Goal: Task Accomplishment & Management: Contribute content

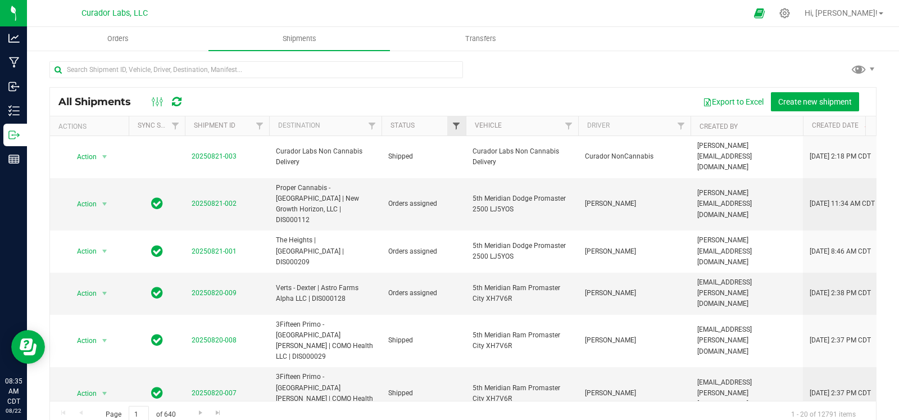
drag, startPoint x: 463, startPoint y: 119, endPoint x: 456, endPoint y: 122, distance: 7.3
click at [464, 119] on div at bounding box center [466, 126] width 5 height 20
click at [447, 125] on link "Filter" at bounding box center [456, 125] width 19 height 19
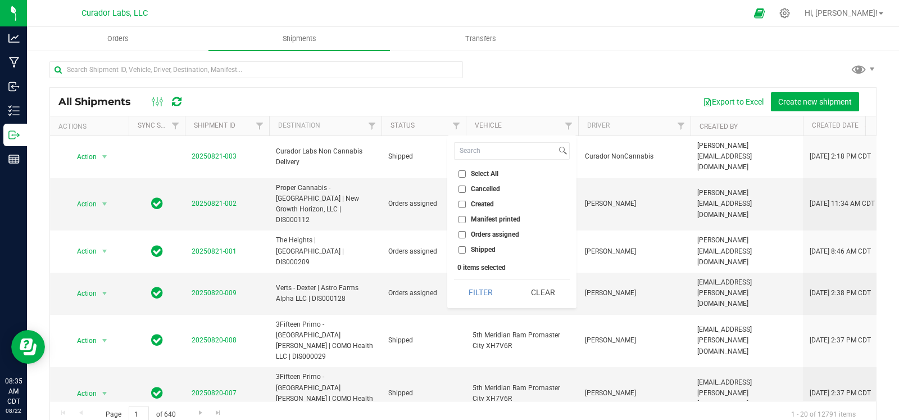
click at [475, 232] on span "Orders assigned" at bounding box center [495, 234] width 48 height 7
click at [466, 232] on input "Orders assigned" at bounding box center [462, 234] width 7 height 7
checkbox input "true"
click at [476, 284] on button "Filter" at bounding box center [481, 292] width 54 height 25
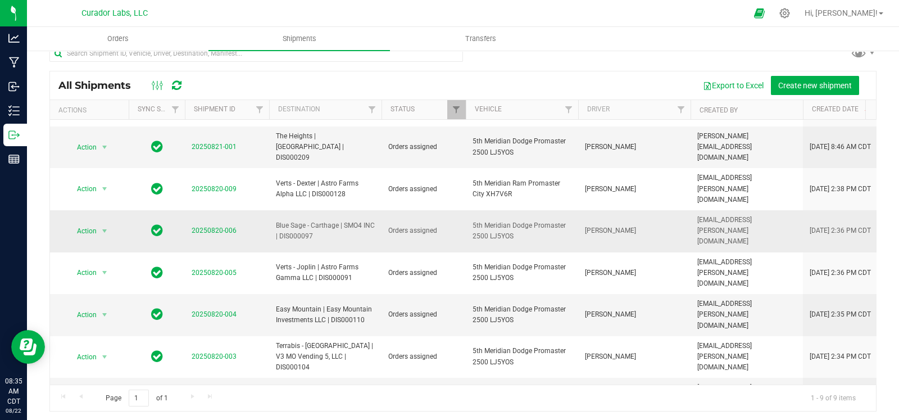
scroll to position [19, 0]
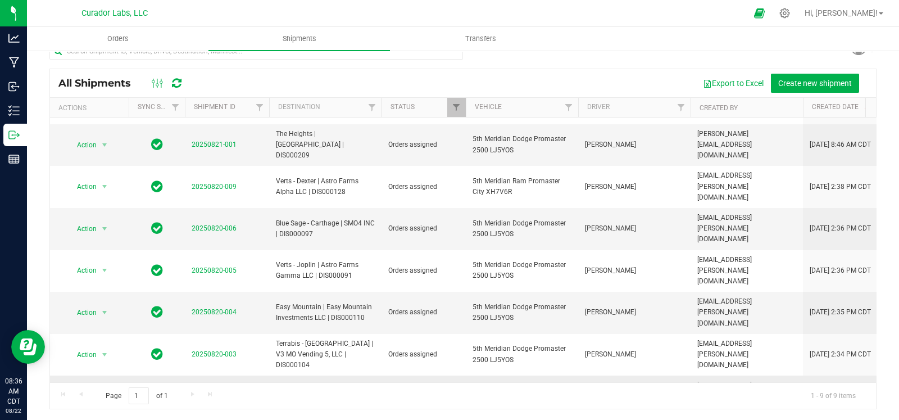
click at [110, 388] on span "select" at bounding box center [105, 396] width 14 height 16
click at [102, 392] on span "select" at bounding box center [104, 396] width 9 height 9
click at [105, 279] on li "Ship shipment" at bounding box center [108, 279] width 83 height 17
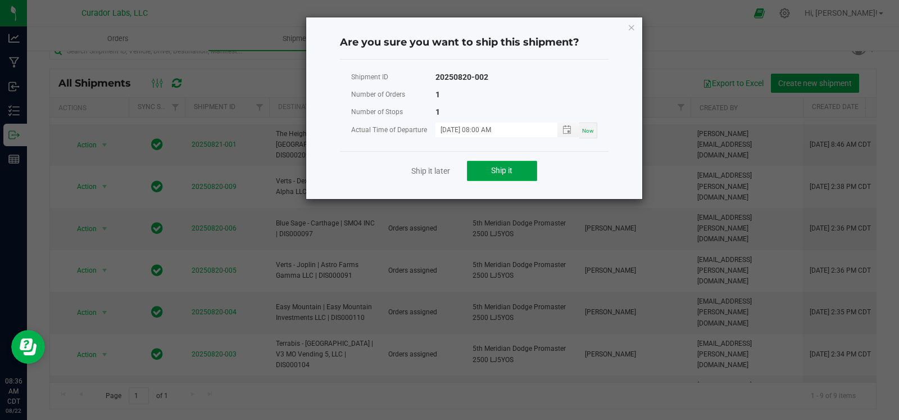
click at [519, 165] on button "Ship it" at bounding box center [502, 171] width 70 height 20
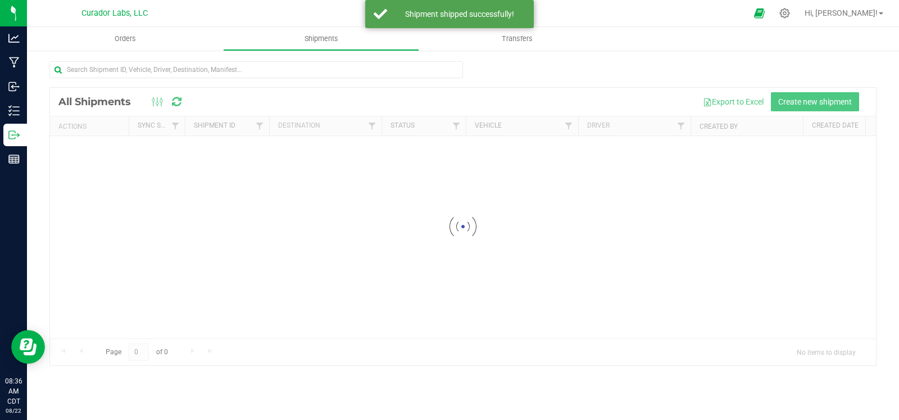
scroll to position [0, 0]
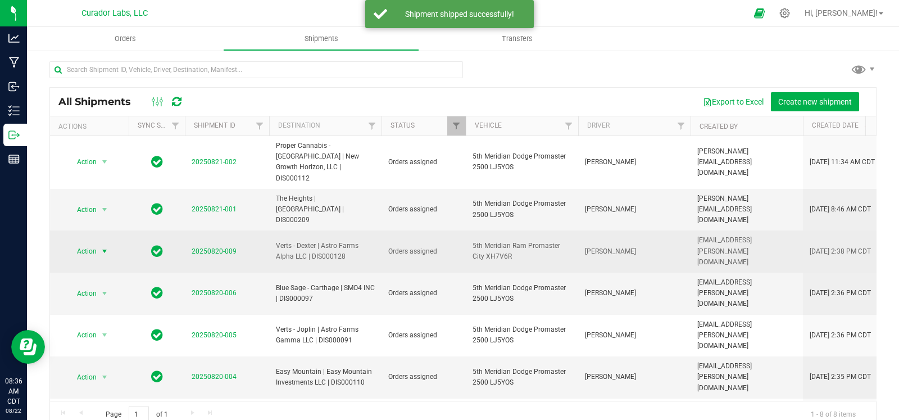
click at [107, 247] on span "select" at bounding box center [104, 251] width 9 height 9
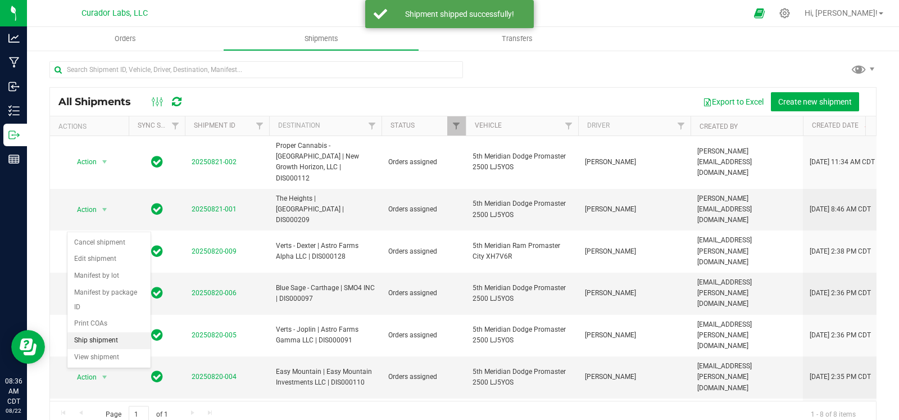
click at [89, 335] on li "Ship shipment" at bounding box center [108, 340] width 83 height 17
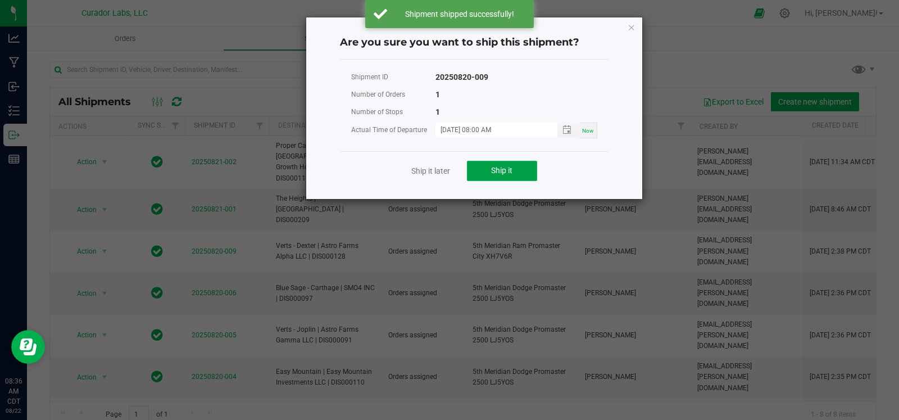
click at [477, 167] on button "Ship it" at bounding box center [502, 171] width 70 height 20
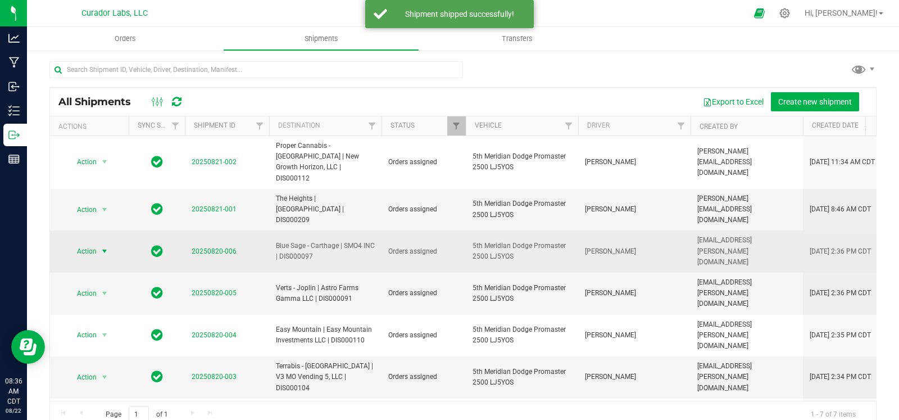
click at [101, 247] on span "select" at bounding box center [104, 251] width 9 height 9
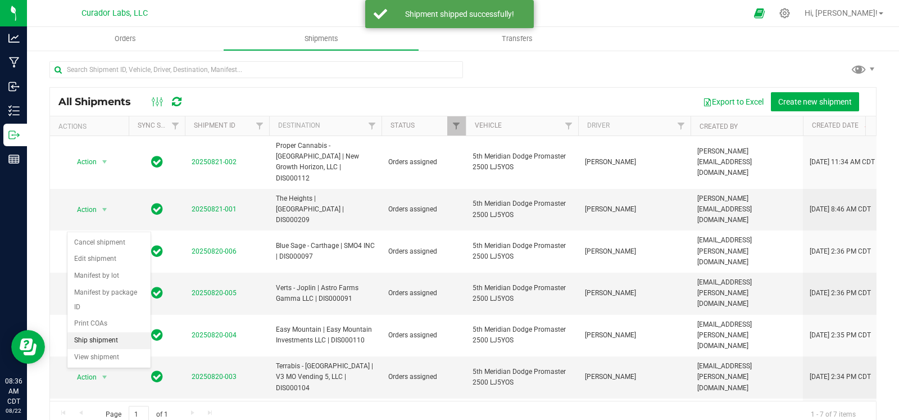
click at [94, 333] on li "Ship shipment" at bounding box center [108, 340] width 83 height 17
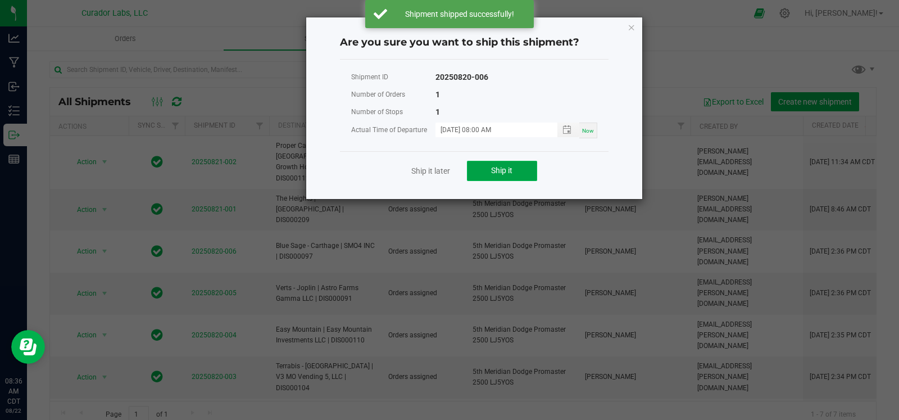
click at [486, 170] on button "Ship it" at bounding box center [502, 171] width 70 height 20
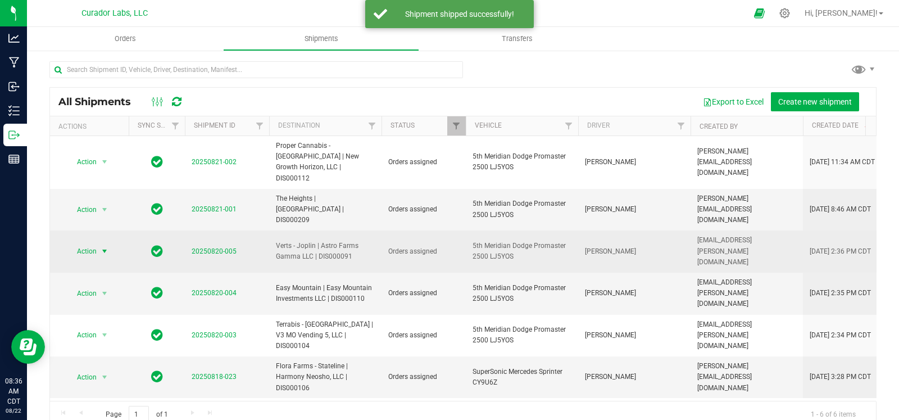
click at [103, 247] on span "select" at bounding box center [104, 251] width 9 height 9
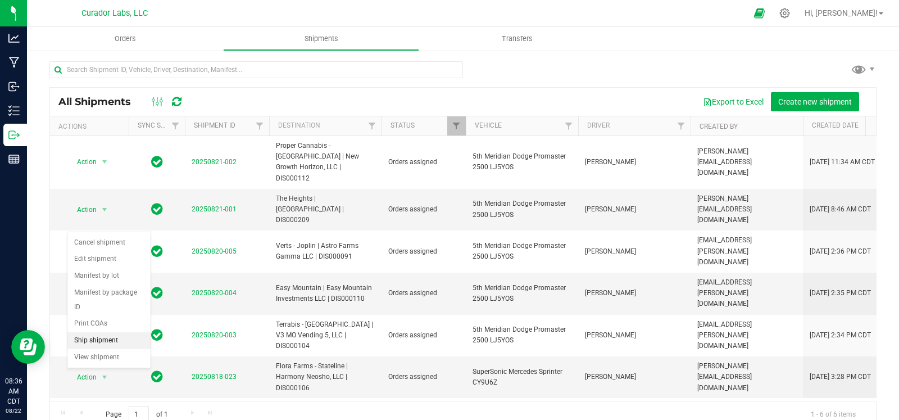
click at [87, 335] on li "Ship shipment" at bounding box center [108, 340] width 83 height 17
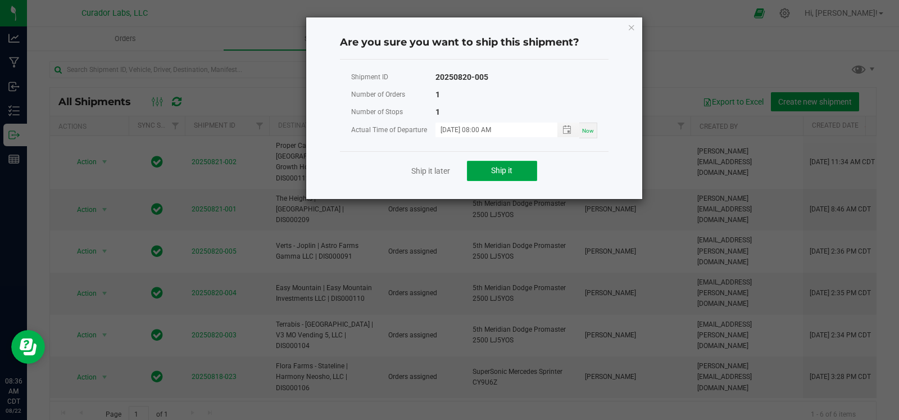
click at [487, 165] on button "Ship it" at bounding box center [502, 171] width 70 height 20
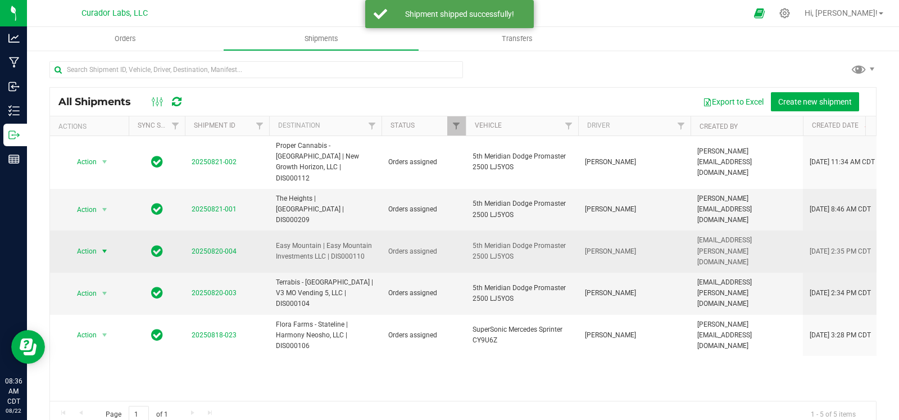
click at [107, 247] on span "select" at bounding box center [104, 251] width 9 height 9
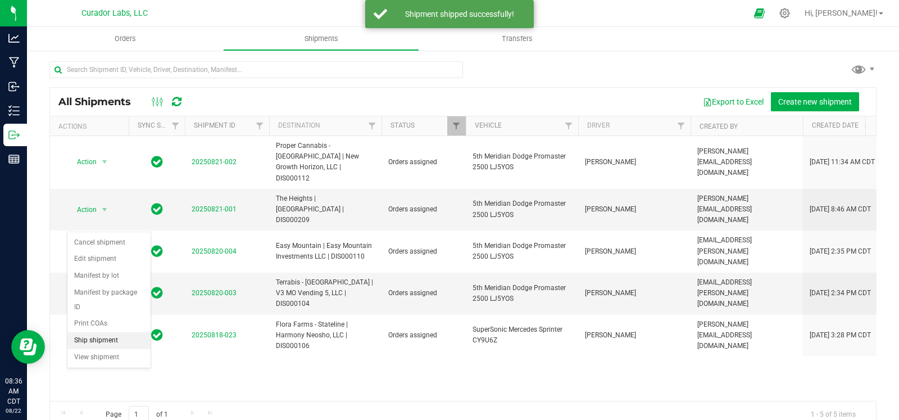
click at [83, 339] on li "Ship shipment" at bounding box center [108, 340] width 83 height 17
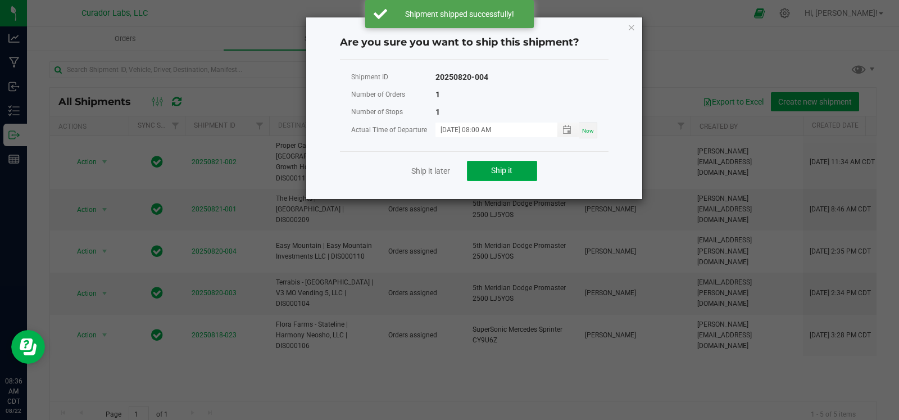
click at [483, 173] on button "Ship it" at bounding box center [502, 171] width 70 height 20
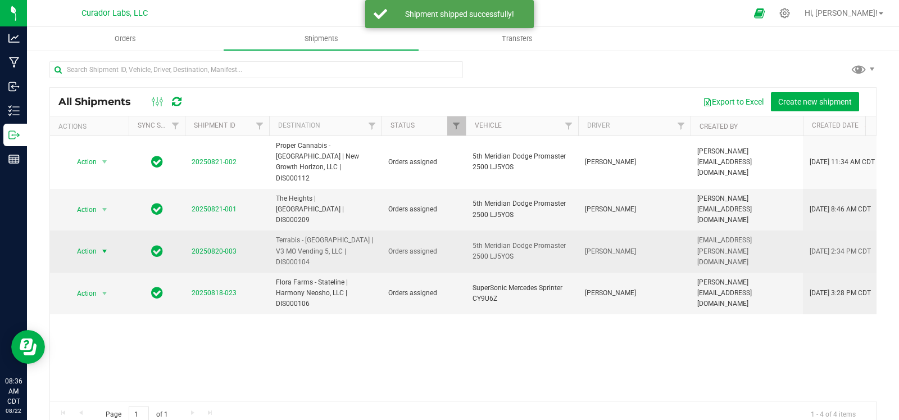
click at [104, 247] on span "select" at bounding box center [104, 251] width 9 height 9
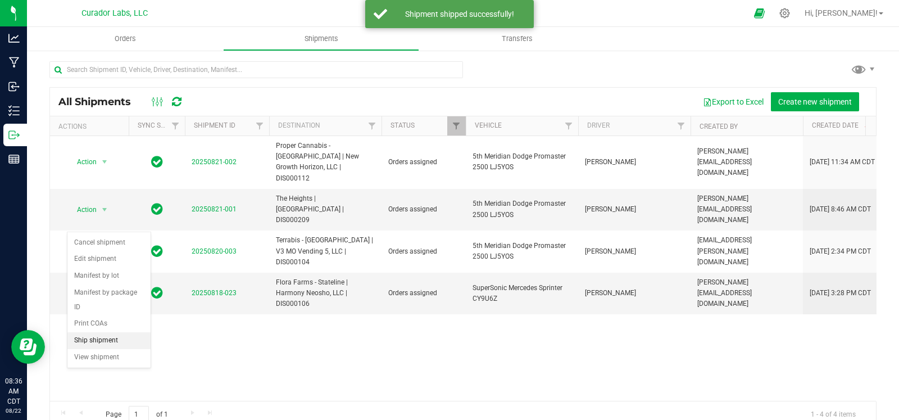
click at [95, 335] on li "Ship shipment" at bounding box center [108, 340] width 83 height 17
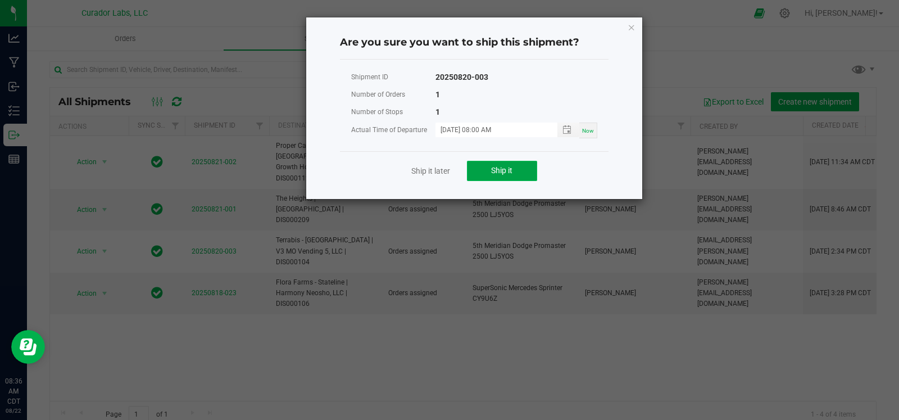
click at [478, 162] on button "Ship it" at bounding box center [502, 171] width 70 height 20
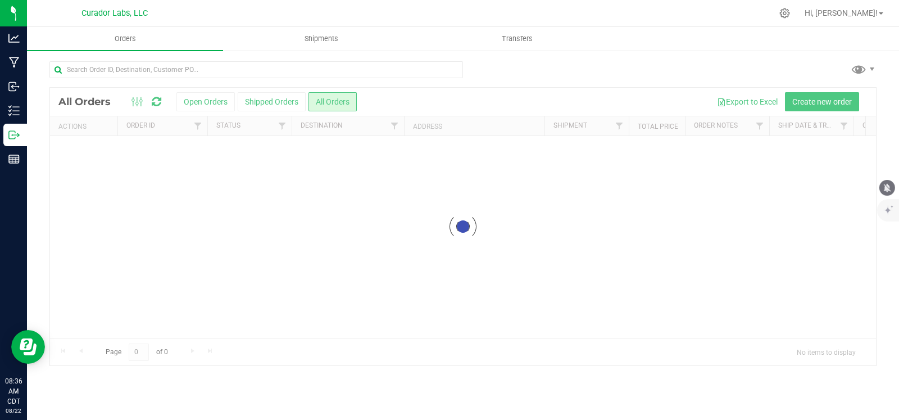
click at [888, 184] on icon "mute" at bounding box center [887, 187] width 7 height 8
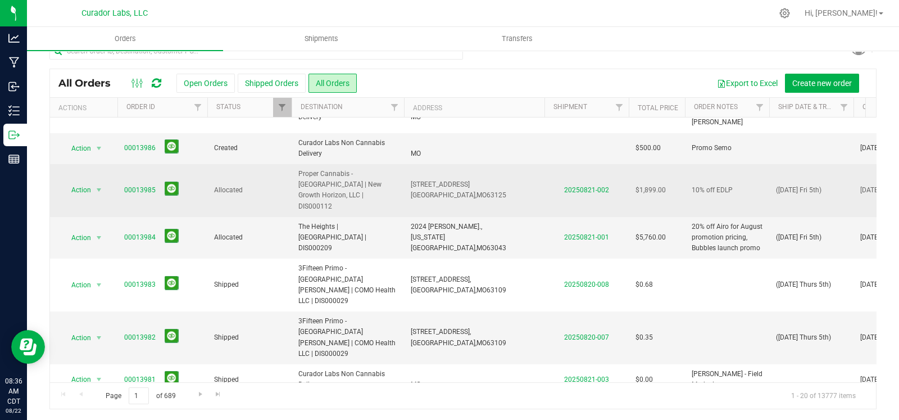
scroll to position [27, 0]
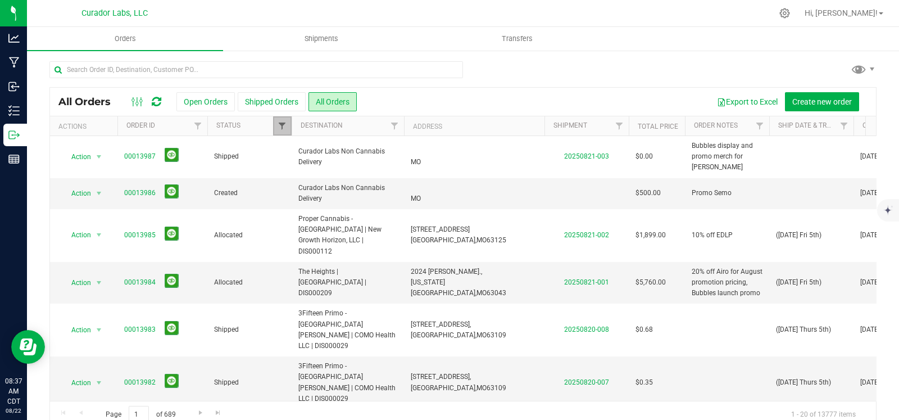
click at [281, 126] on span "Filter" at bounding box center [282, 125] width 9 height 9
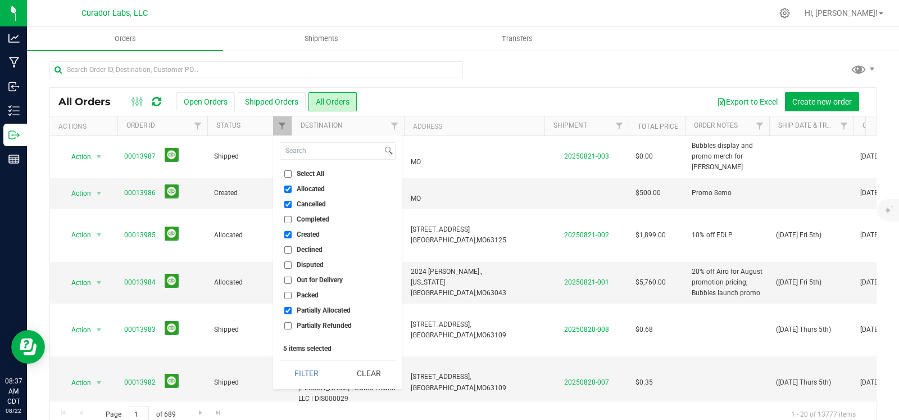
click at [319, 202] on span "Cancelled" at bounding box center [311, 204] width 29 height 7
click at [292, 202] on input "Cancelled" at bounding box center [287, 204] width 7 height 7
checkbox input "false"
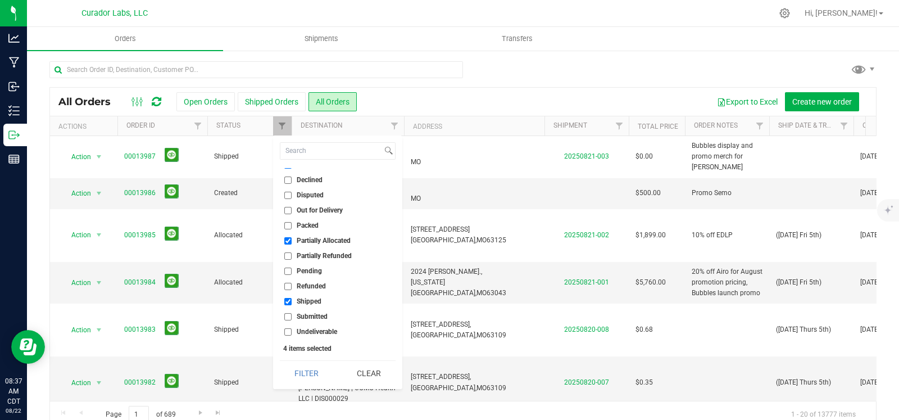
scroll to position [70, 0]
drag, startPoint x: 308, startPoint y: 298, endPoint x: 323, endPoint y: 328, distance: 32.9
click at [307, 299] on span "Shipped" at bounding box center [309, 300] width 25 height 7
click at [292, 299] on input "Shipped" at bounding box center [287, 300] width 7 height 7
checkbox input "false"
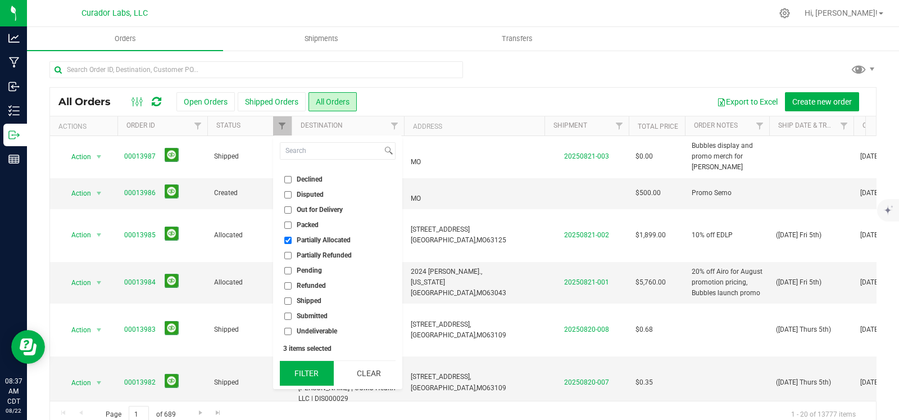
click at [307, 372] on button "Filter" at bounding box center [307, 373] width 54 height 25
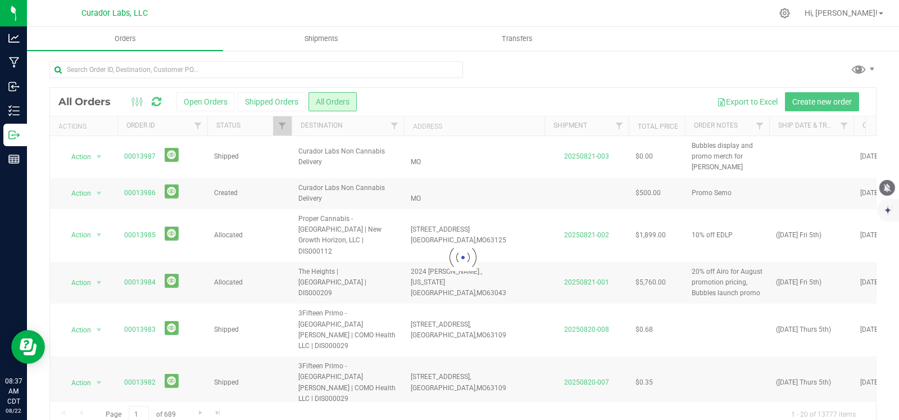
click at [887, 185] on icon "mute" at bounding box center [887, 187] width 7 height 8
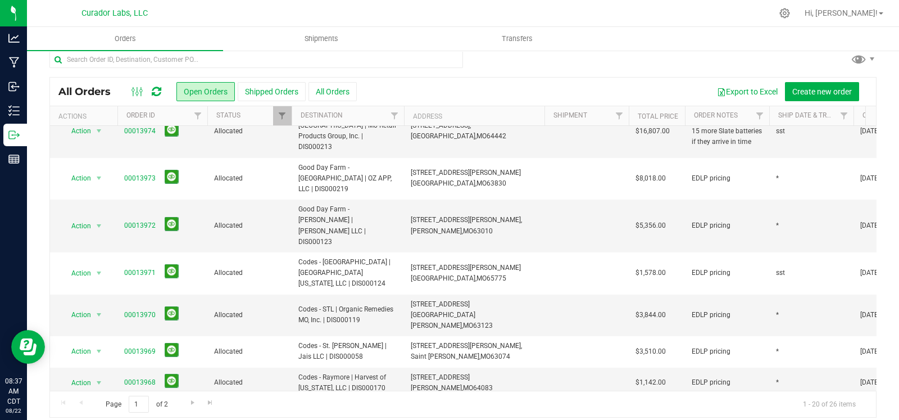
scroll to position [11, 0]
click at [189, 395] on link "Go to the next page" at bounding box center [192, 401] width 16 height 15
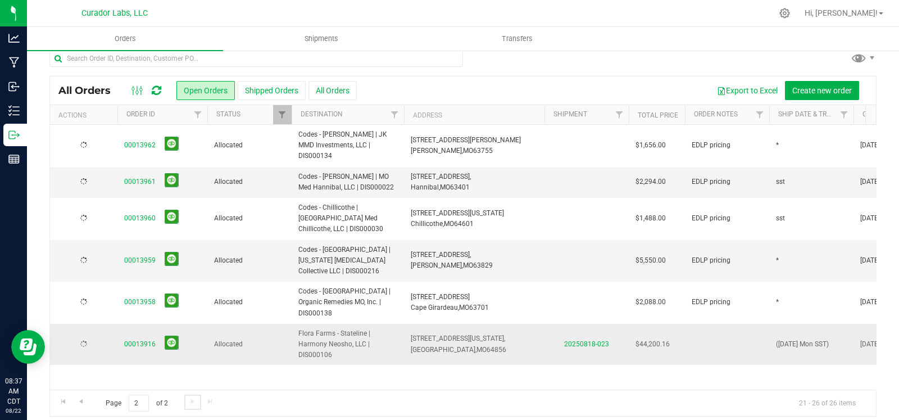
scroll to position [0, 0]
click at [78, 400] on span "Go to the previous page" at bounding box center [80, 401] width 9 height 9
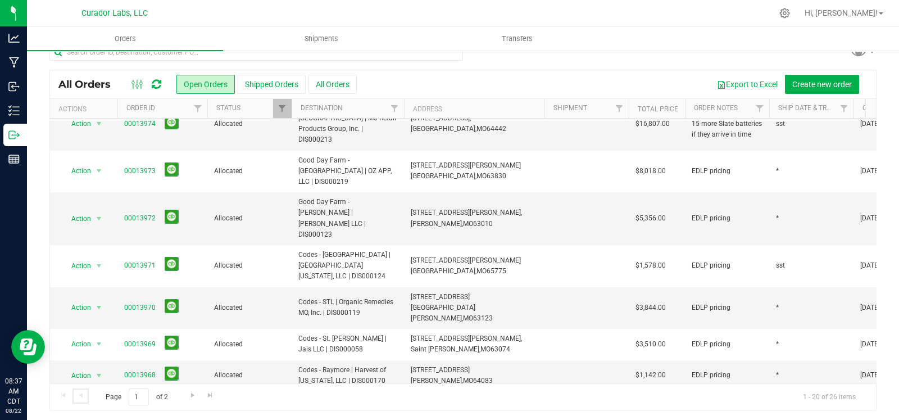
scroll to position [19, 0]
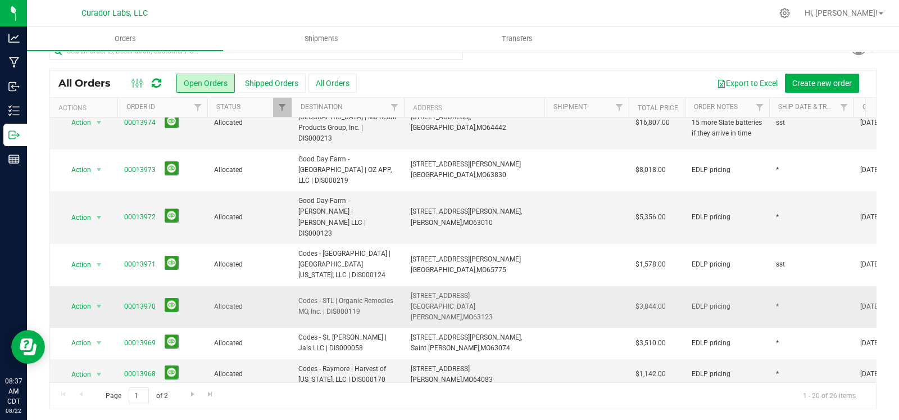
drag, startPoint x: 329, startPoint y: 150, endPoint x: 291, endPoint y: 146, distance: 38.4
click at [290, 286] on tr "Action Action Cancel order Clone order Edit order Mark as fully paid Order audi…" at bounding box center [606, 307] width 1113 height 42
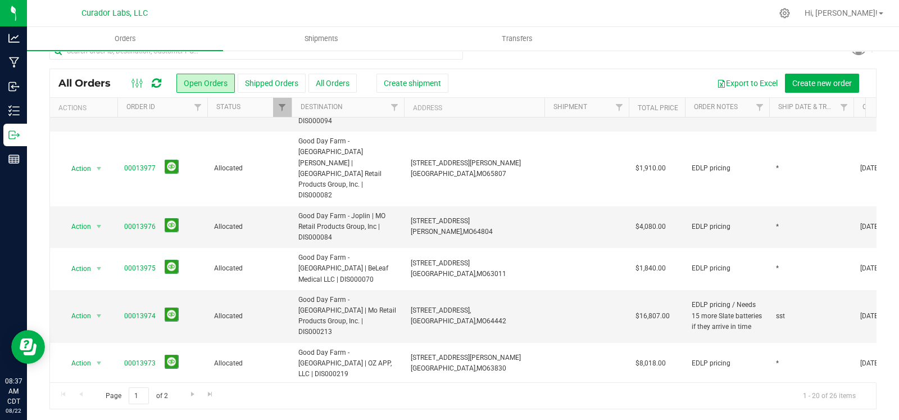
scroll to position [265, 0]
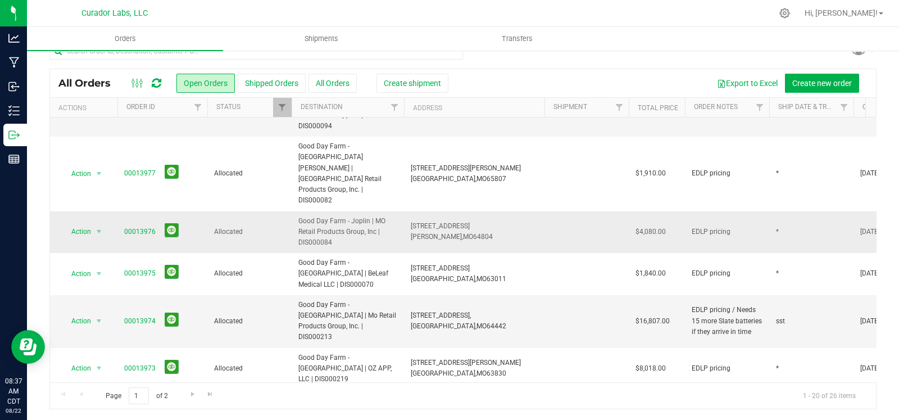
drag, startPoint x: 332, startPoint y: 150, endPoint x: 312, endPoint y: 144, distance: 21.0
click at [312, 216] on span "Good Day Farm - Joplin | MO Retail Products Group, Inc | DIS000084" at bounding box center [347, 232] width 99 height 33
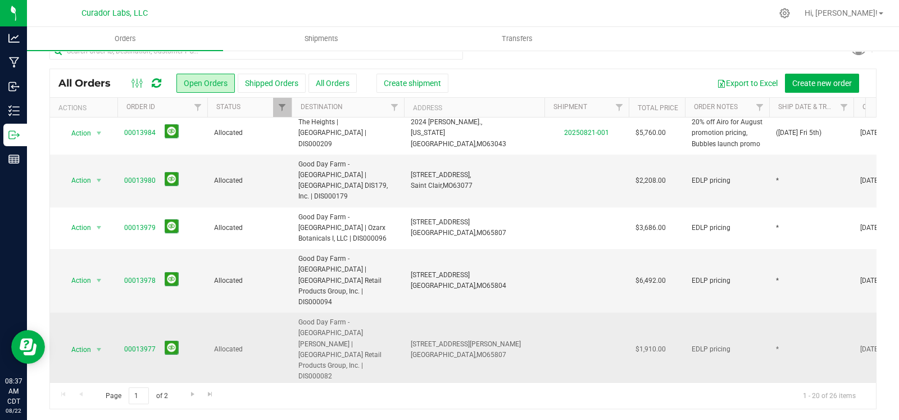
scroll to position [88, 0]
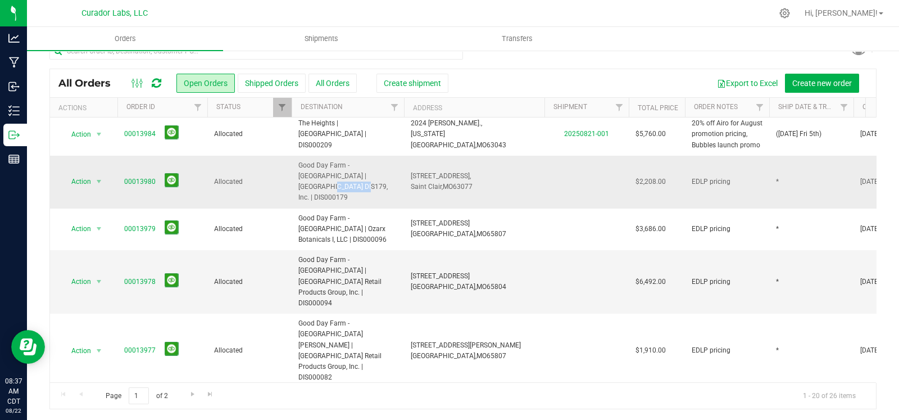
drag, startPoint x: 342, startPoint y: 164, endPoint x: 311, endPoint y: 161, distance: 30.4
click at [311, 161] on span "Good Day Farm - [GEOGRAPHIC_DATA] | [GEOGRAPHIC_DATA] DIS179, Inc. | DIS000179" at bounding box center [347, 181] width 99 height 43
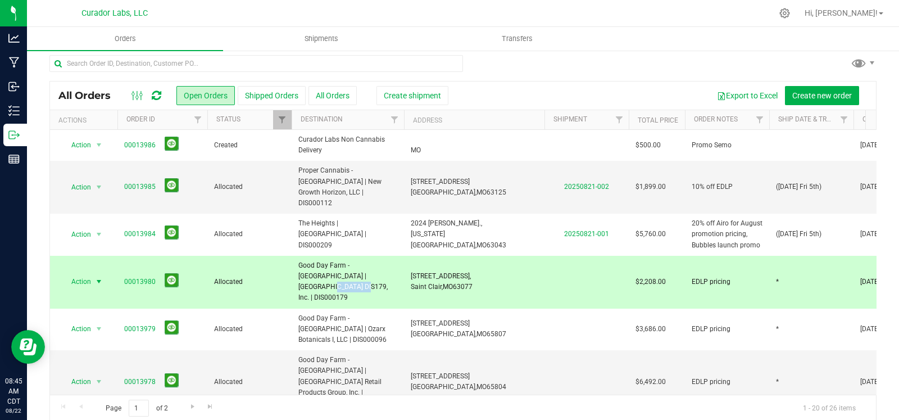
scroll to position [0, 0]
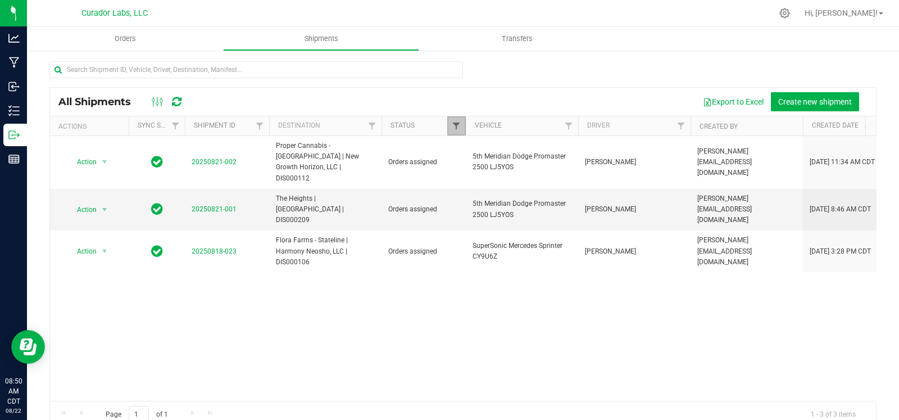
click at [457, 124] on span "Filter" at bounding box center [456, 125] width 9 height 9
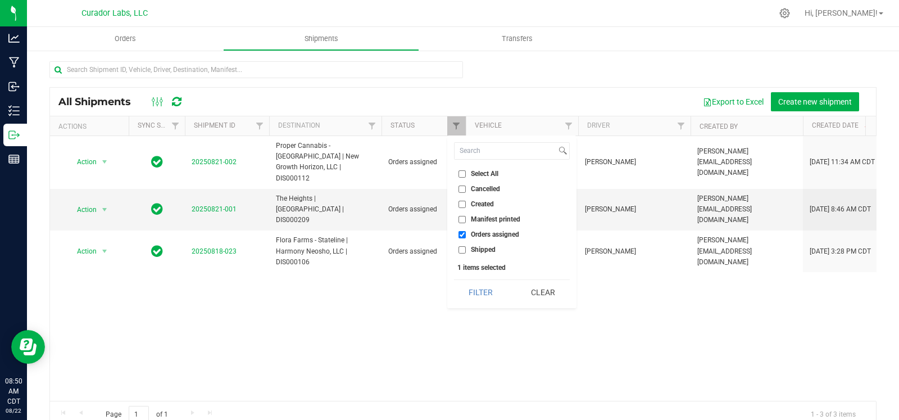
click at [486, 77] on div at bounding box center [462, 74] width 827 height 26
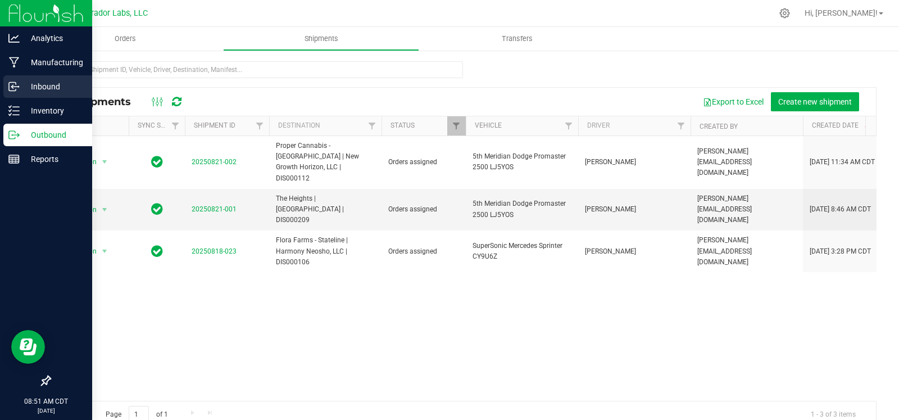
click at [20, 75] on div "Inbound" at bounding box center [47, 86] width 89 height 22
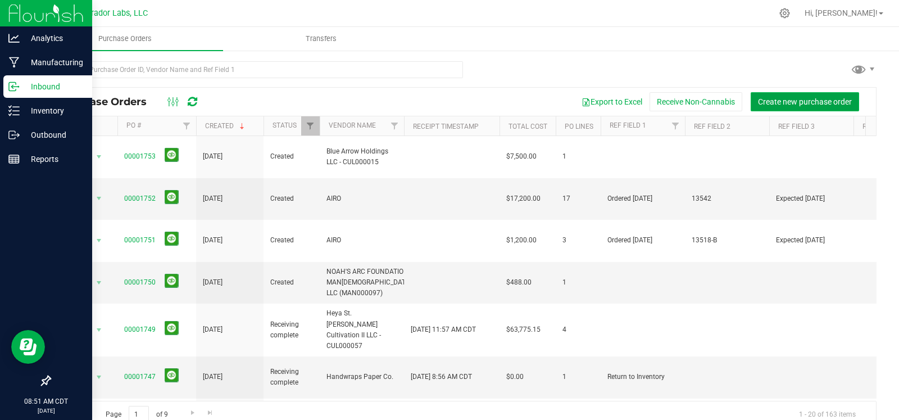
click at [769, 99] on span "Create new purchase order" at bounding box center [805, 101] width 94 height 9
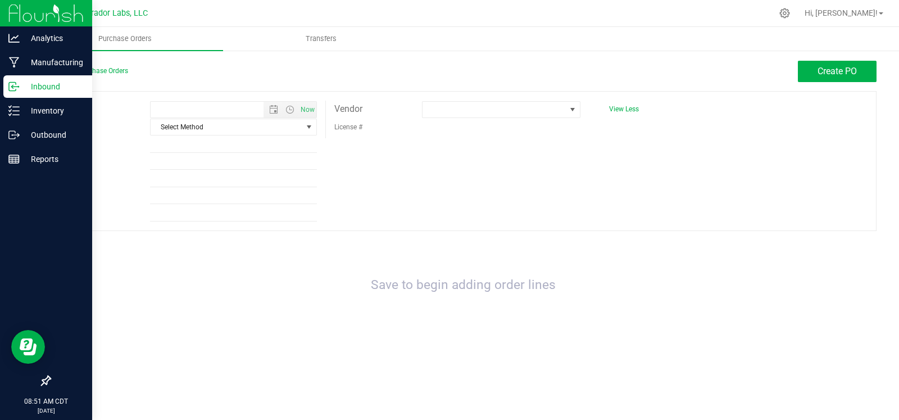
type input "8/22/2025 8:51 AM"
click at [528, 110] on span at bounding box center [494, 110] width 143 height 16
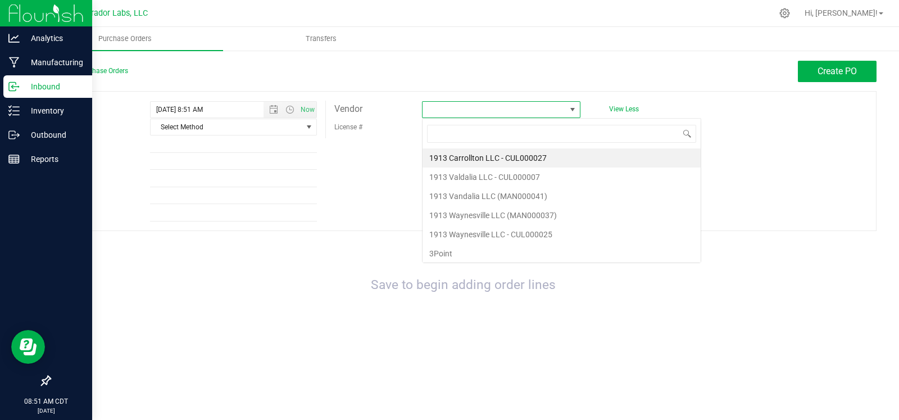
scroll to position [16, 158]
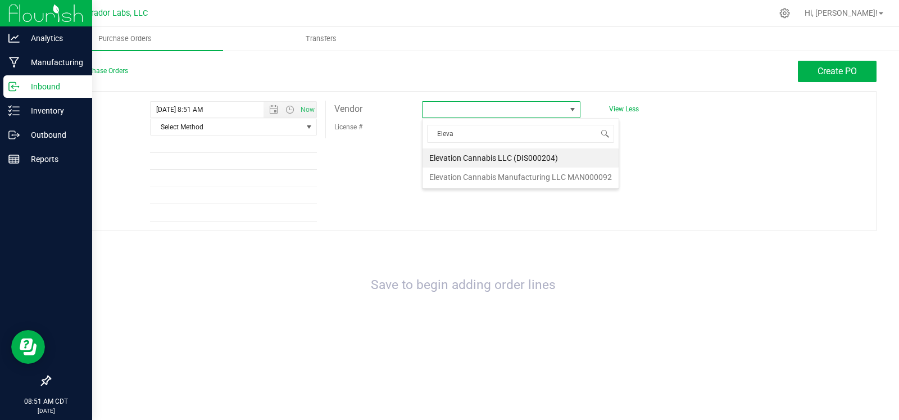
drag, startPoint x: 503, startPoint y: 129, endPoint x: 406, endPoint y: 128, distance: 97.8
click at [406, 128] on body "Analytics Manufacturing Inbound Inventory Outbound Reports 08:51 AM CDT 08/22/2…" at bounding box center [449, 210] width 899 height 420
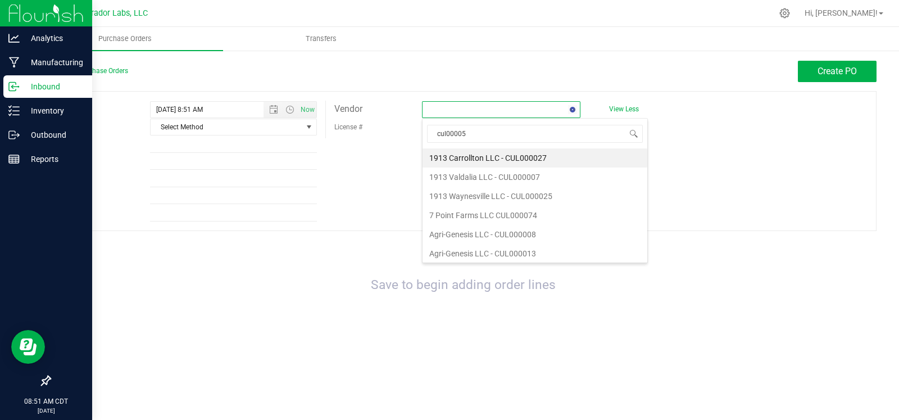
type input "cul000051"
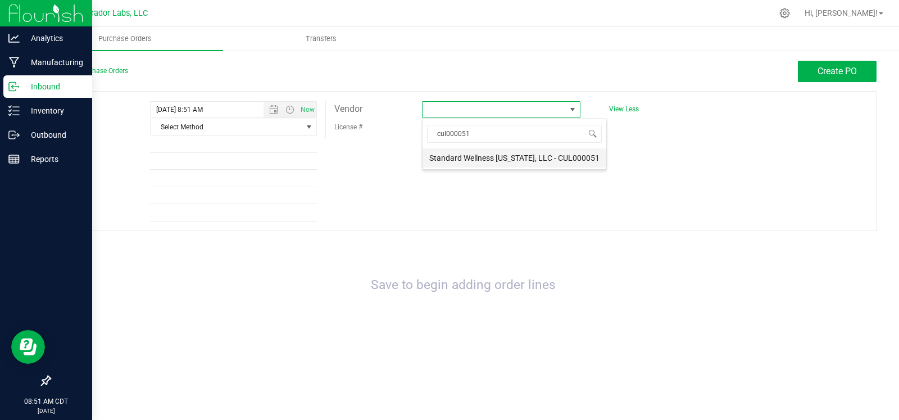
click at [497, 155] on li "Standard Wellness Missouri, LLC - CUL000051" at bounding box center [515, 157] width 184 height 19
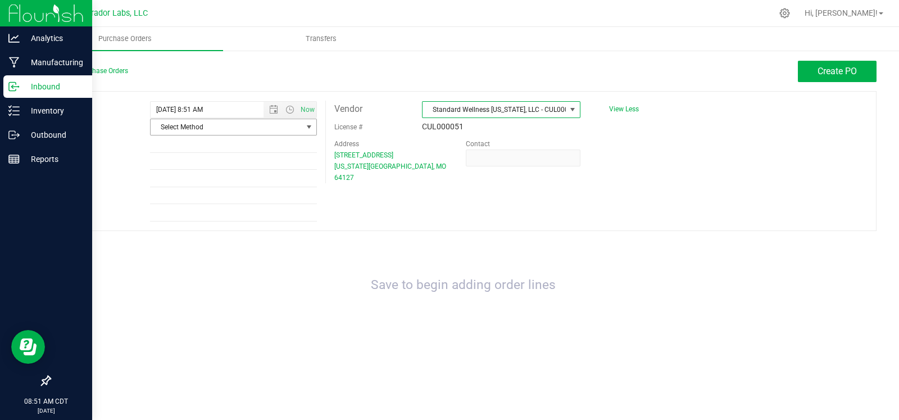
click at [292, 123] on span "Select Method" at bounding box center [227, 127] width 152 height 16
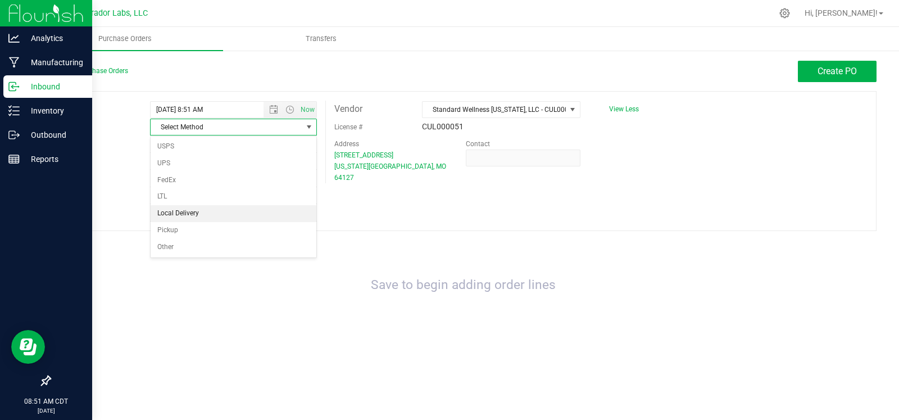
click at [215, 211] on li "Local Delivery" at bounding box center [234, 213] width 166 height 17
click at [824, 70] on span "Create PO" at bounding box center [837, 71] width 39 height 11
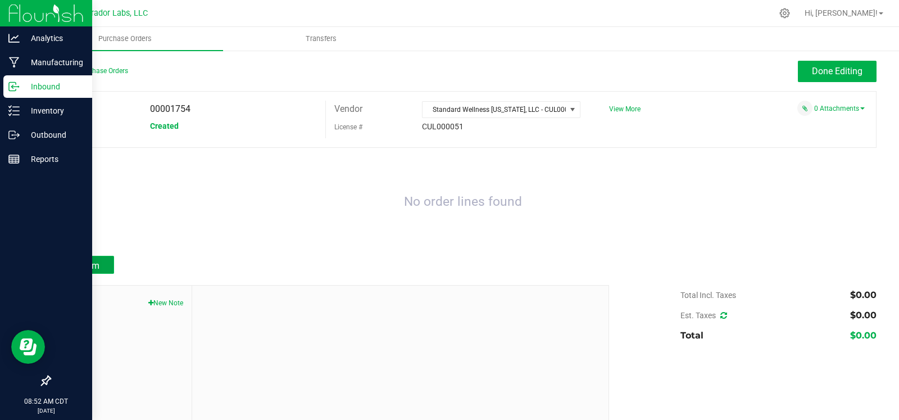
click at [97, 256] on button "Add Item" at bounding box center [81, 265] width 65 height 18
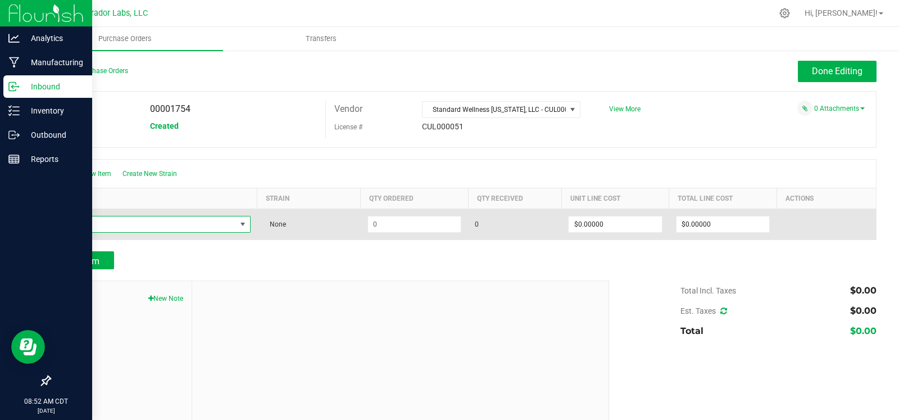
click at [130, 226] on span "NO DATA FOUND" at bounding box center [147, 224] width 178 height 16
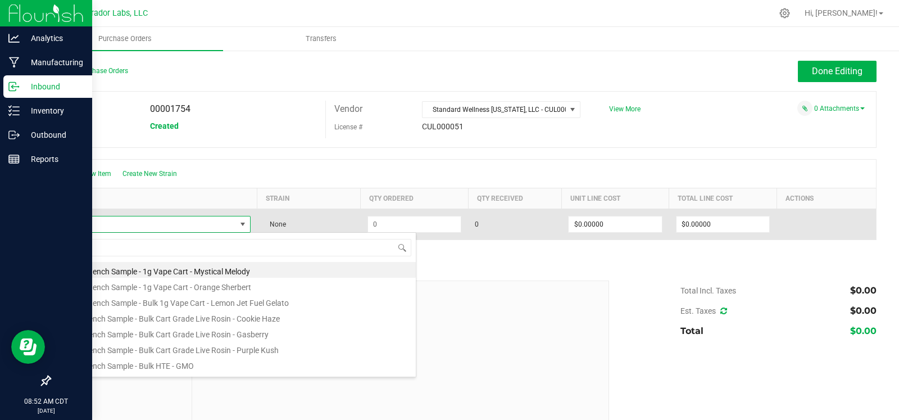
scroll to position [16, 188]
type input "grAPefruit"
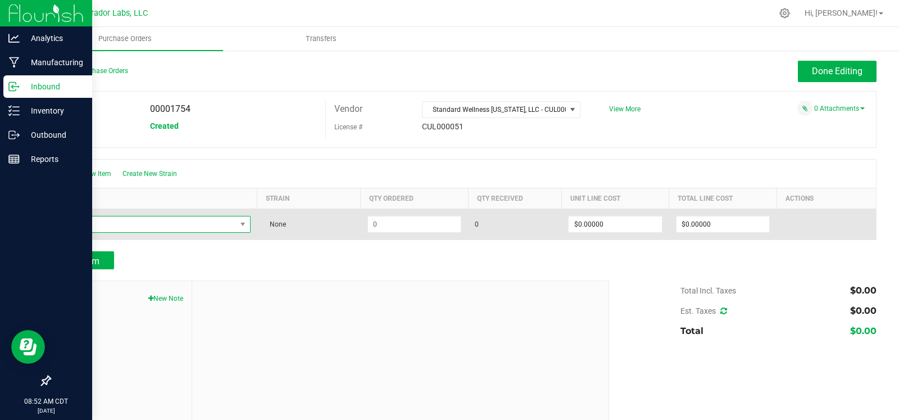
click at [201, 217] on span "NO DATA FOUND" at bounding box center [147, 224] width 178 height 16
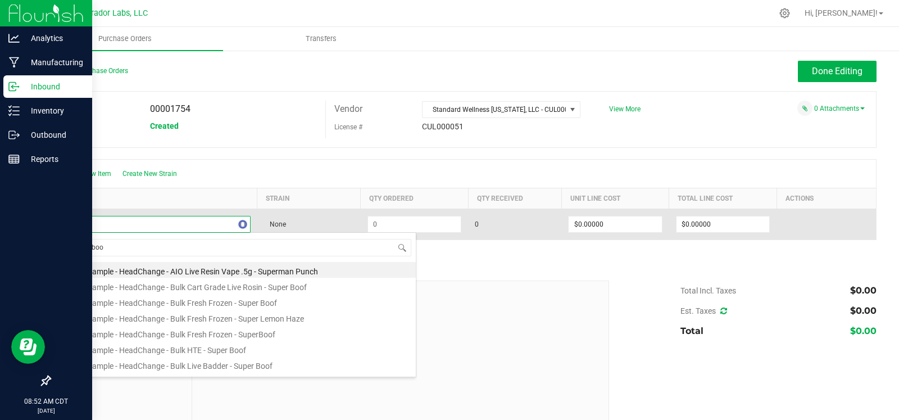
type input "Super boof"
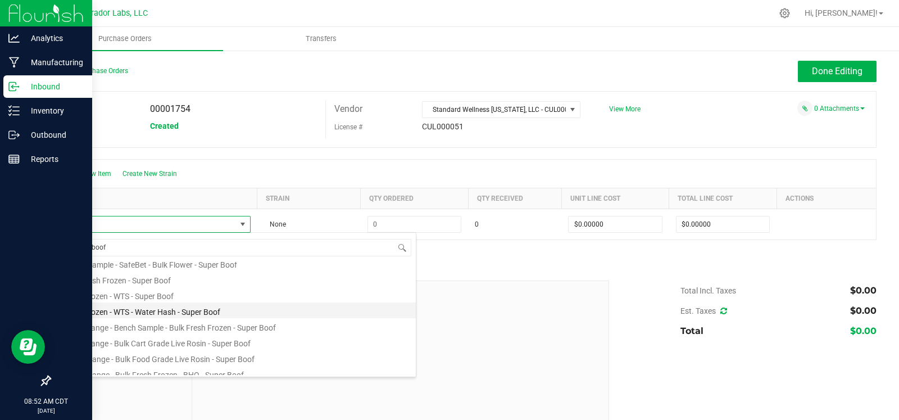
scroll to position [100, 0]
drag, startPoint x: 179, startPoint y: 276, endPoint x: 367, endPoint y: 274, distance: 188.3
click at [179, 276] on li "Bulk Fresh Frozen - Super Boof" at bounding box center [236, 280] width 359 height 16
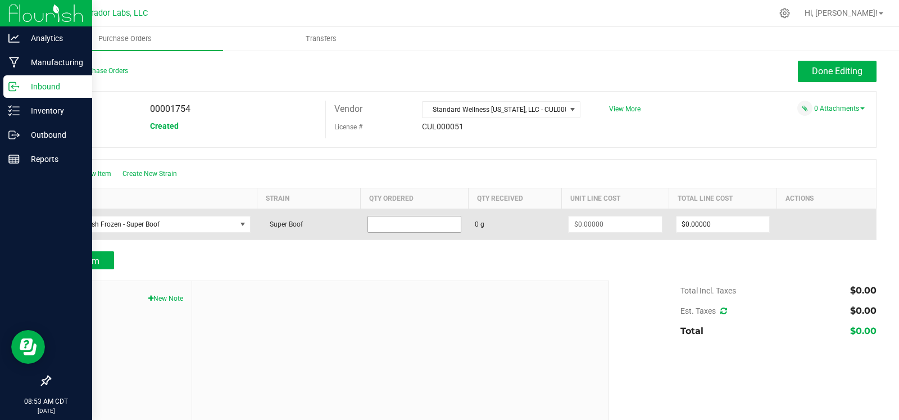
click at [391, 230] on input at bounding box center [414, 224] width 93 height 16
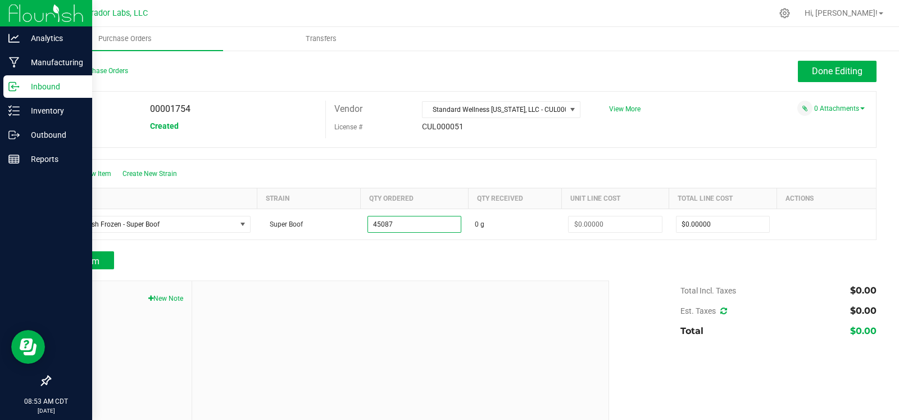
type input "45087.0000 g"
click at [404, 260] on div "Add Item" at bounding box center [324, 260] width 551 height 18
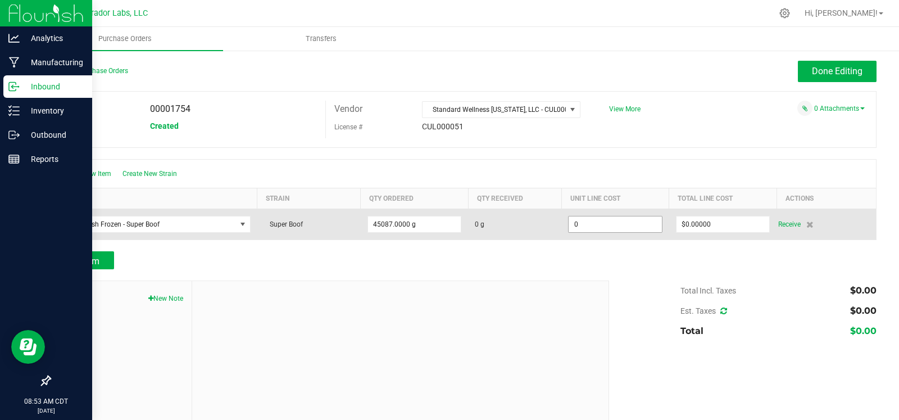
click at [597, 230] on input "0" at bounding box center [615, 224] width 93 height 16
drag, startPoint x: 599, startPoint y: 229, endPoint x: 537, endPoint y: 226, distance: 62.4
click at [537, 226] on purchase-order-line-row "Bulk Fresh Frozen - Super Boof Super Boof 45087.0000 g 0 g 9931.05 $0.00000 Rec…" at bounding box center [464, 223] width 826 height 31
type input "$9,931.05000"
type input "0"
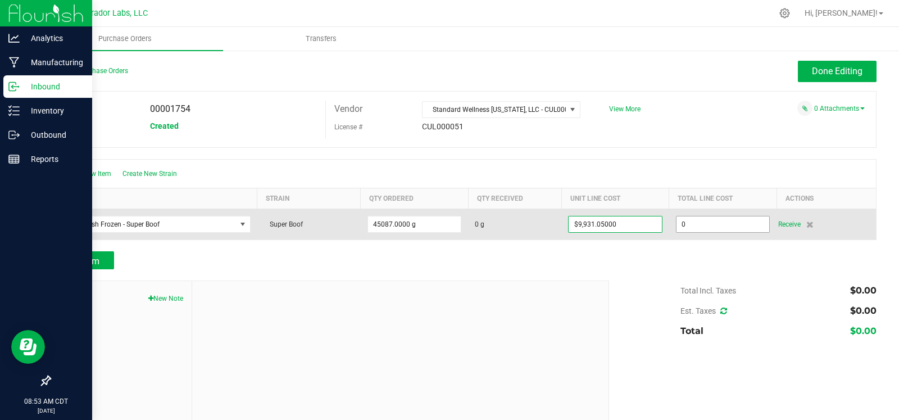
click at [733, 225] on input "0" at bounding box center [723, 224] width 93 height 16
type input "45087"
paste input
type input "447761251.34999996"
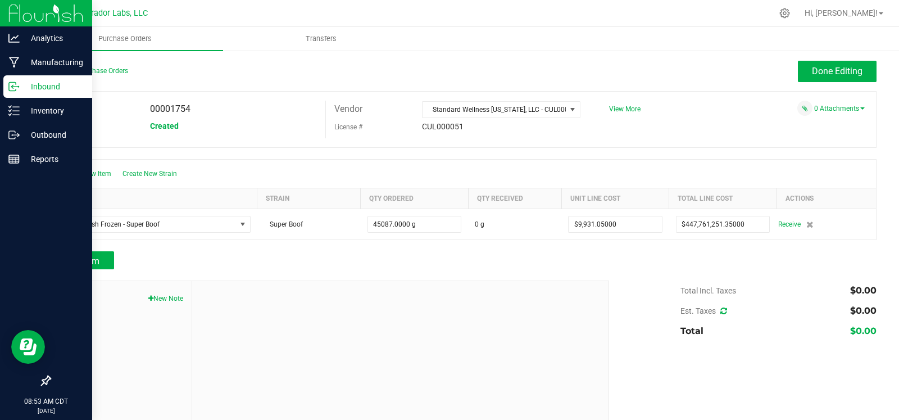
click at [638, 255] on div "Add Item" at bounding box center [462, 260] width 827 height 18
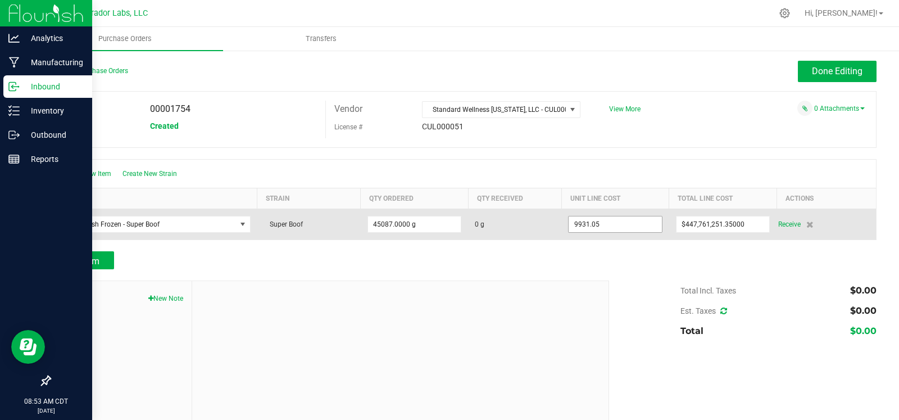
click at [634, 227] on input "9931.05" at bounding box center [615, 224] width 93 height 16
type input "$9,931.05000"
click at [711, 219] on input "447761251.35" at bounding box center [723, 224] width 93 height 16
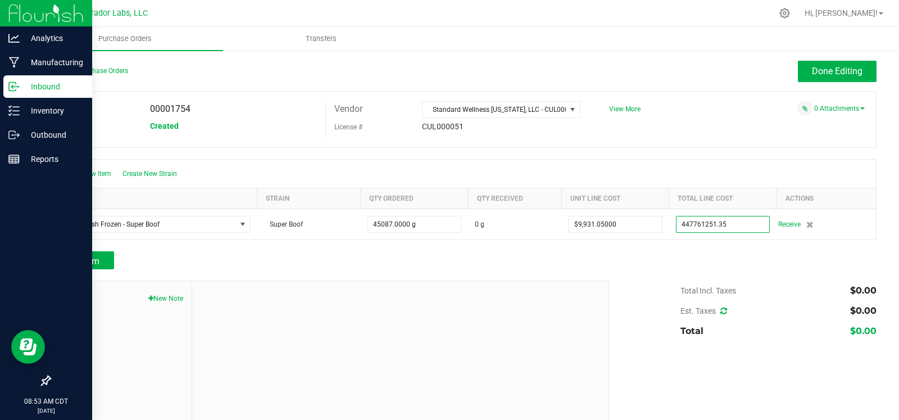
paste input "9931.0"
type input "$9,931.05000"
click at [636, 256] on div "Add Item" at bounding box center [462, 260] width 827 height 18
type input "45087"
type input "$0.22026"
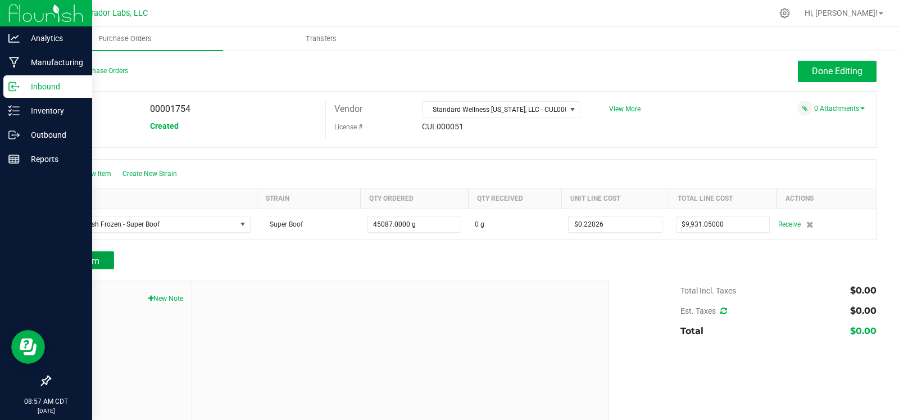
click at [98, 260] on span "Add Item" at bounding box center [81, 261] width 35 height 11
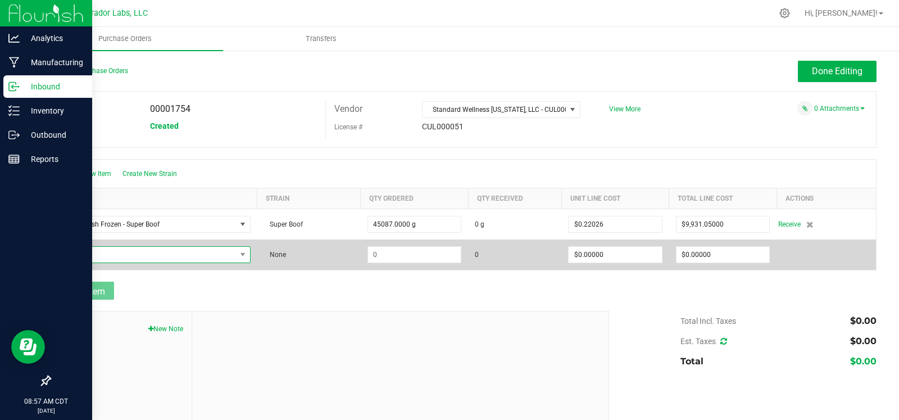
click at [106, 260] on span "NO DATA FOUND" at bounding box center [147, 255] width 178 height 16
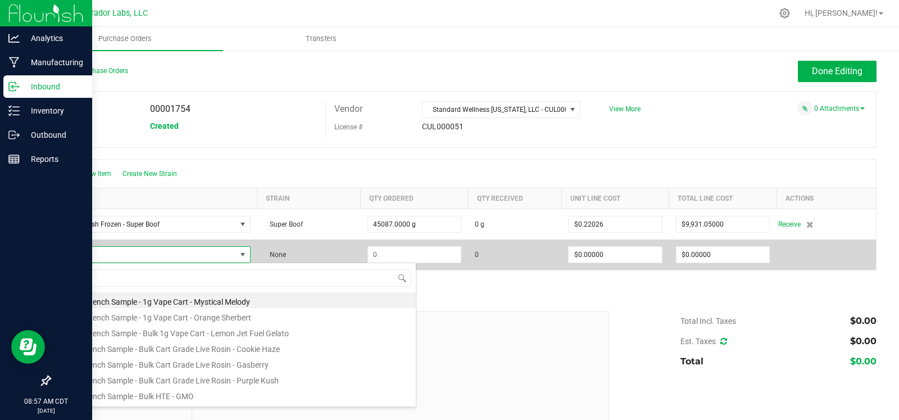
scroll to position [16, 188]
type input "grapefruit durb"
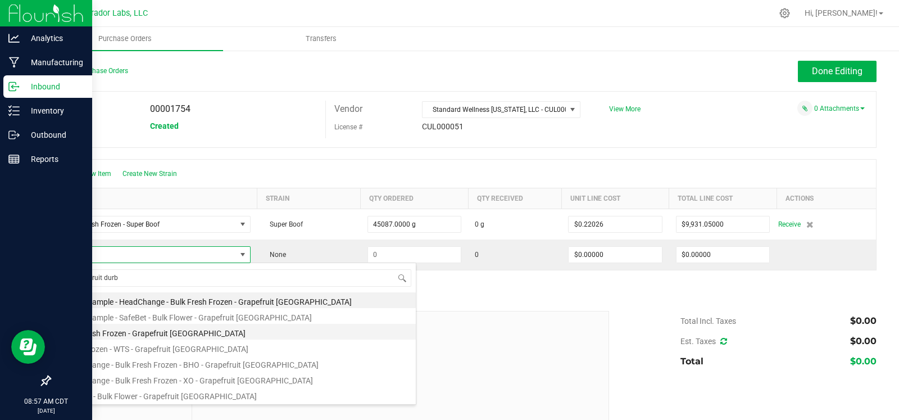
click at [173, 332] on li "Bulk Fresh Frozen - Grapefruit Durban" at bounding box center [236, 332] width 359 height 16
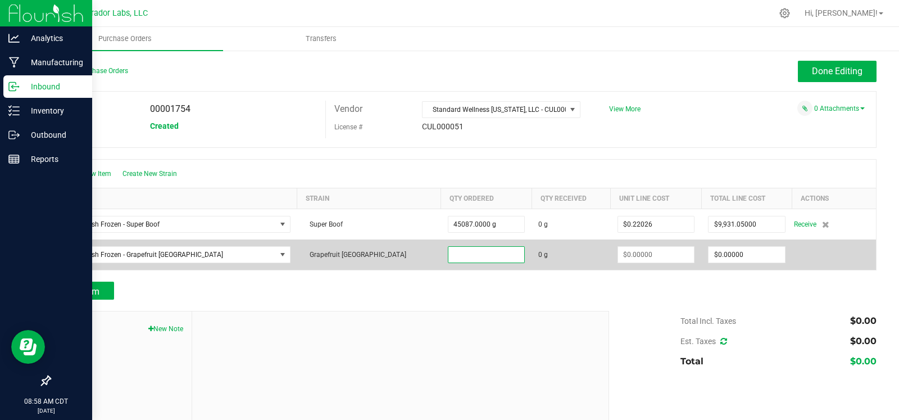
click at [448, 255] on input at bounding box center [486, 255] width 76 height 16
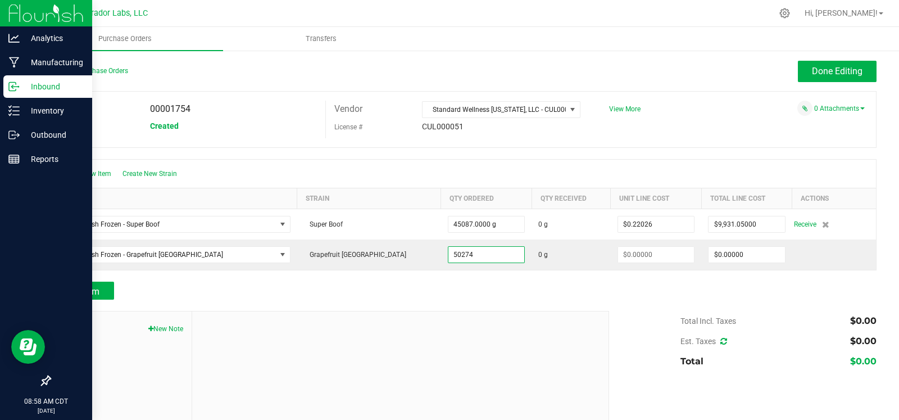
type input "50274.0000 g"
click at [388, 312] on div at bounding box center [400, 386] width 417 height 151
type input "$0.00000"
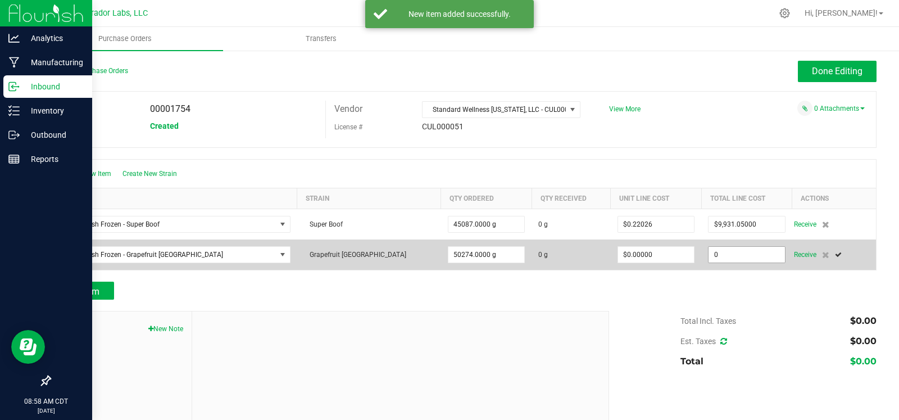
click at [722, 255] on input "0" at bounding box center [747, 255] width 76 height 16
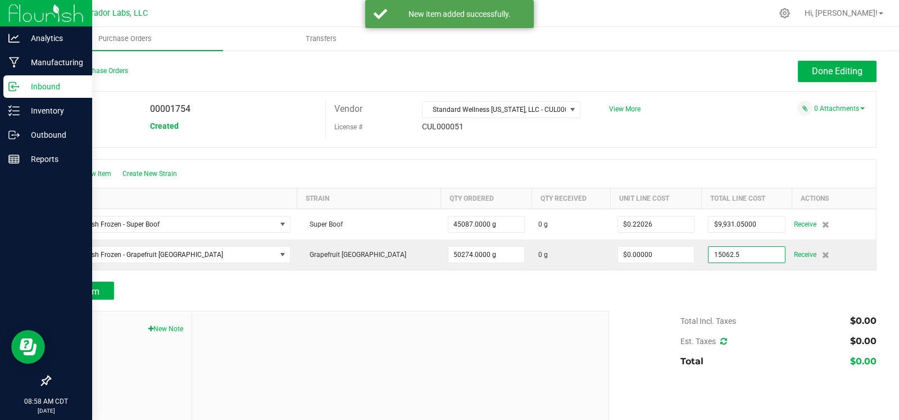
type input "$15,062.50000"
click at [629, 291] on div "Add Item" at bounding box center [462, 291] width 827 height 18
type input "50274"
type input "$0.29961"
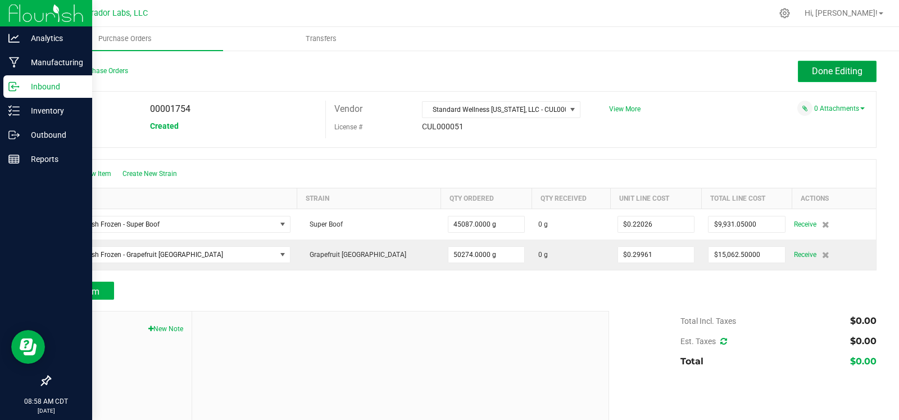
click at [846, 76] on span "Done Editing" at bounding box center [837, 71] width 51 height 11
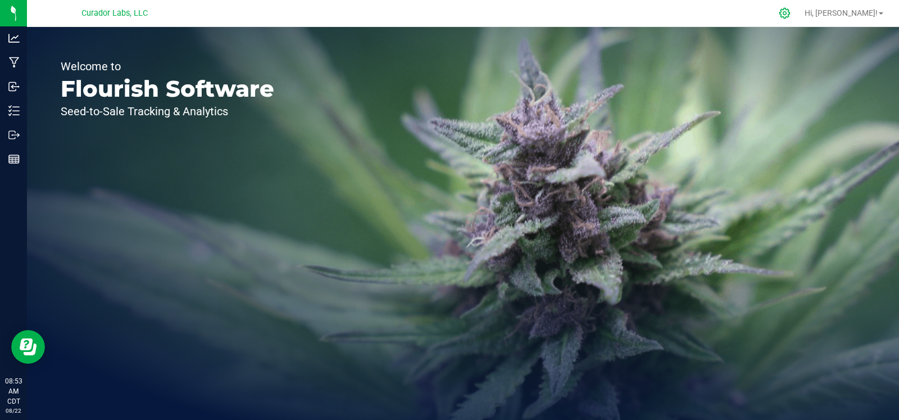
click at [791, 12] on icon at bounding box center [785, 13] width 12 height 12
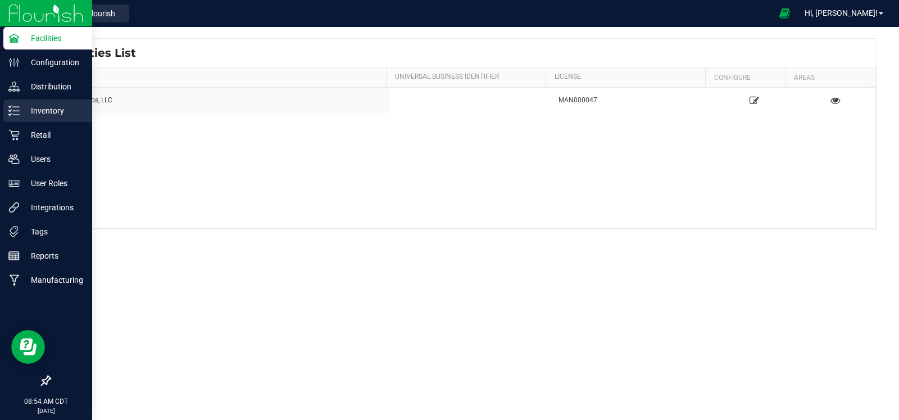
click at [26, 112] on p "Inventory" at bounding box center [53, 110] width 67 height 13
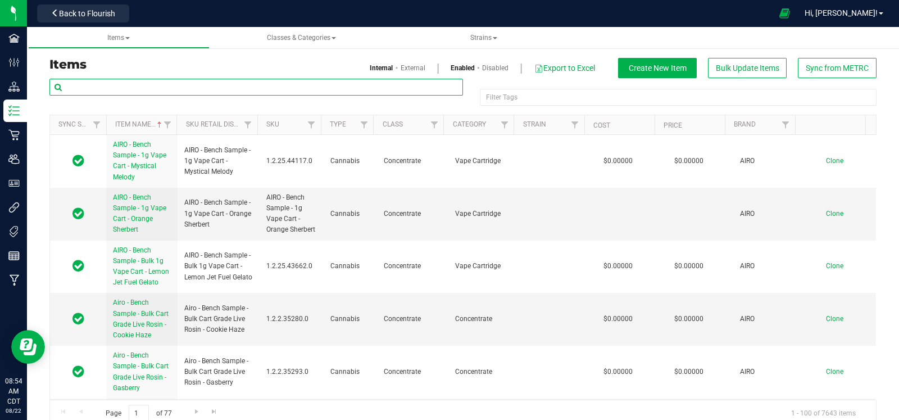
click at [234, 81] on input "text" at bounding box center [256, 87] width 414 height 17
type input "d"
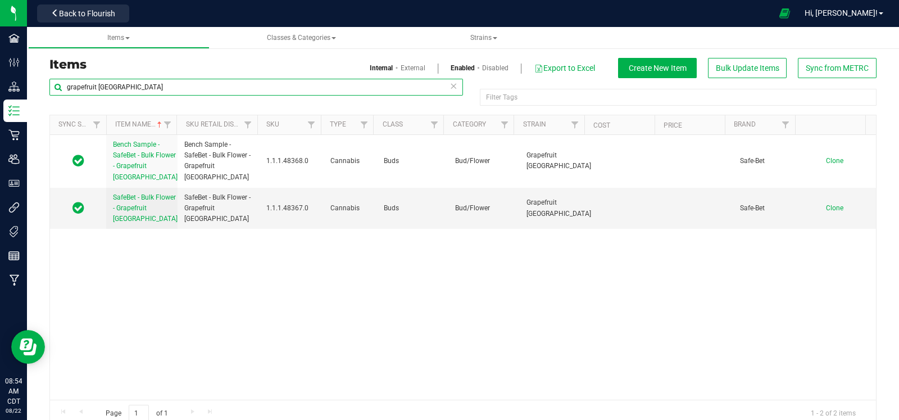
type input "grapefruit durban"
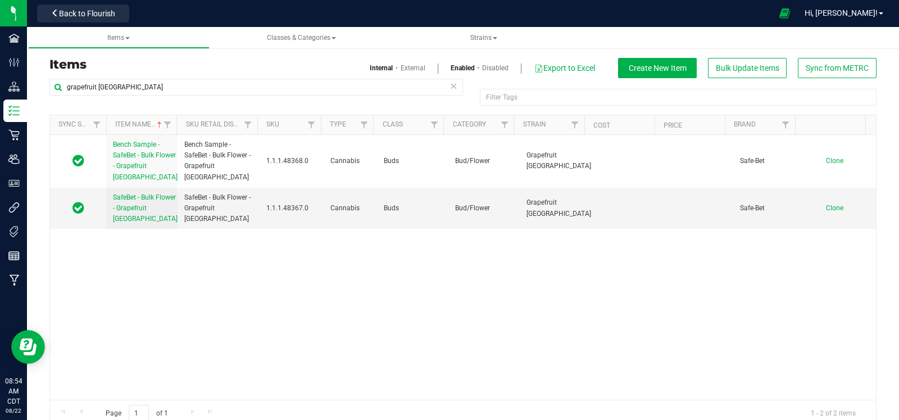
click at [488, 69] on link "Disabled" at bounding box center [495, 68] width 26 height 10
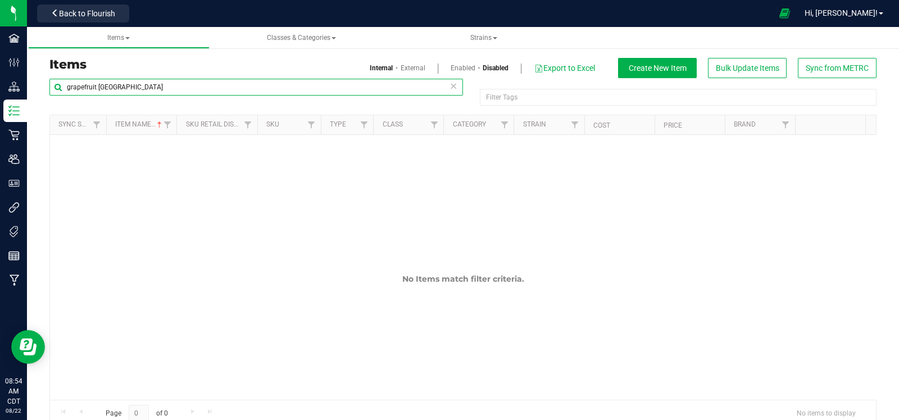
click at [165, 90] on input "grapefruit durban" at bounding box center [256, 87] width 414 height 17
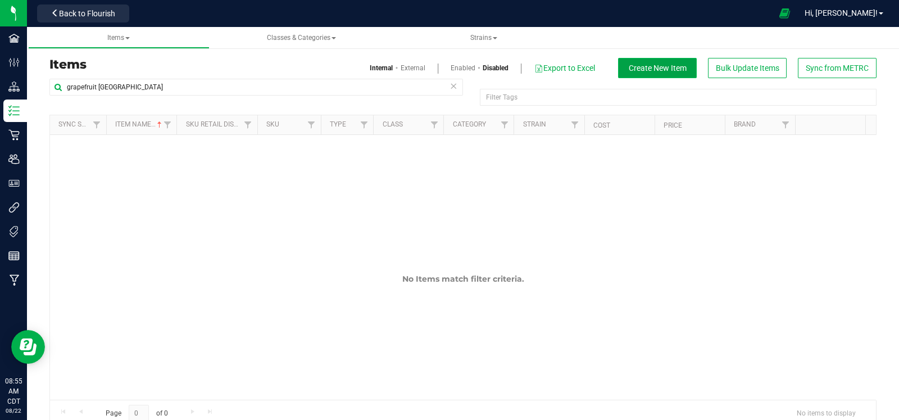
click at [639, 71] on span "Create New Item" at bounding box center [658, 67] width 58 height 9
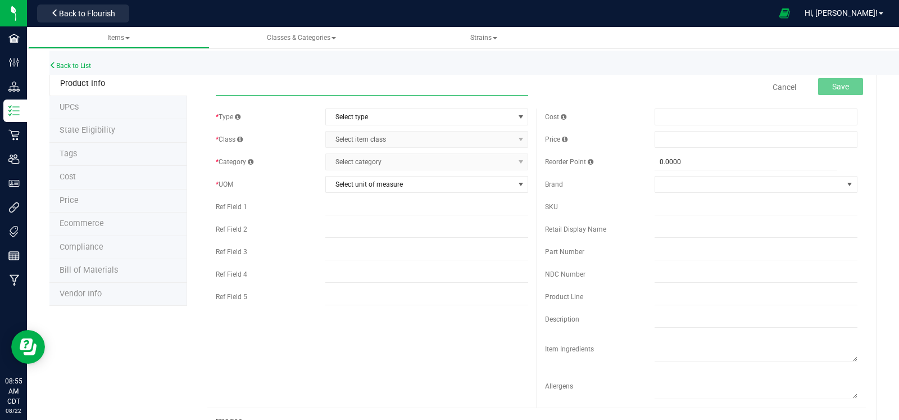
paste input "Bulk Fresh Frozen - Grapefruit Durban"
type input "Bulk Fresh Frozen - Grapefruit Durban"
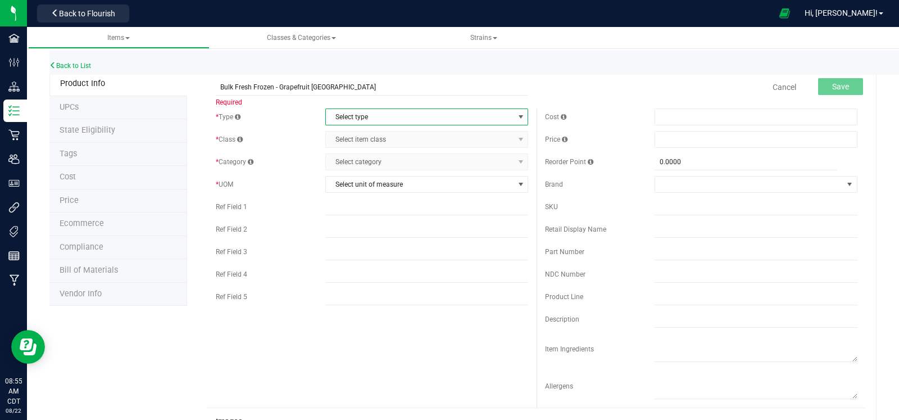
click at [388, 114] on span "Select type" at bounding box center [420, 117] width 188 height 16
click at [388, 130] on li "Cannabis" at bounding box center [422, 136] width 199 height 17
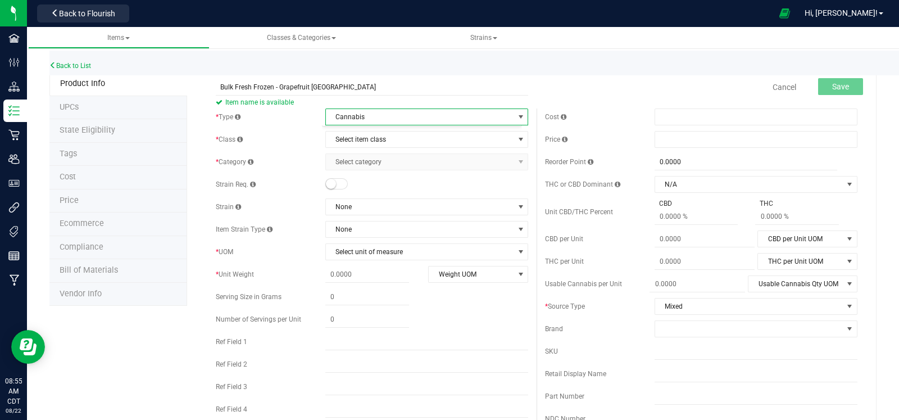
click at [388, 130] on body "Facilities Configuration Distribution Inventory Retail Users User Roles Integra…" at bounding box center [449, 210] width 899 height 420
click at [391, 137] on span "Select item class" at bounding box center [420, 139] width 188 height 16
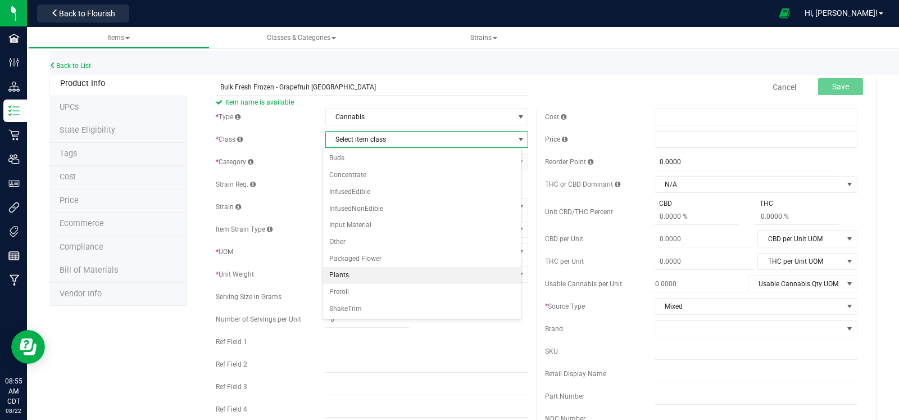
click at [372, 267] on li "Plants" at bounding box center [422, 275] width 199 height 17
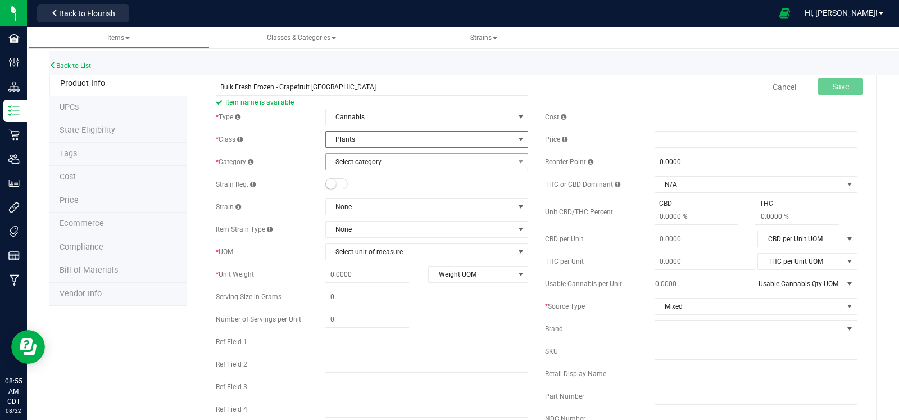
click at [375, 158] on span "Select category" at bounding box center [420, 162] width 188 height 16
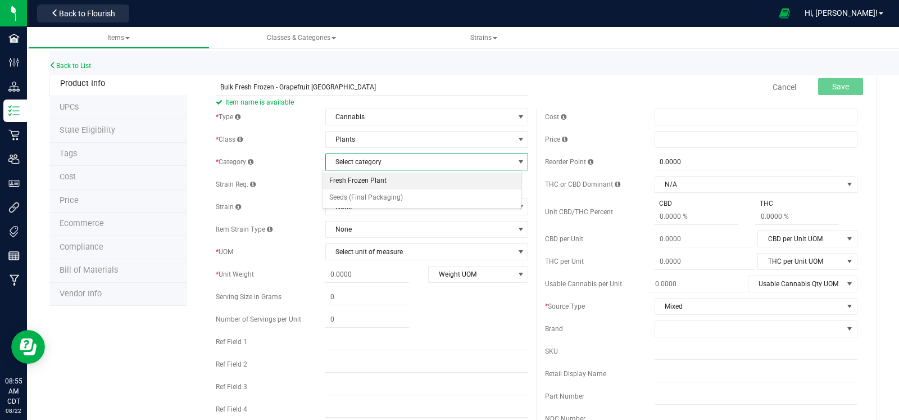
click at [373, 175] on li "Fresh Frozen Plant" at bounding box center [422, 181] width 199 height 17
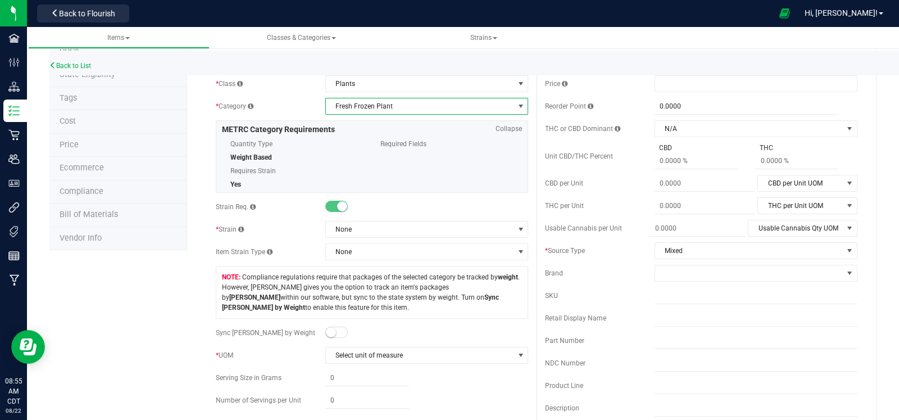
scroll to position [79, 0]
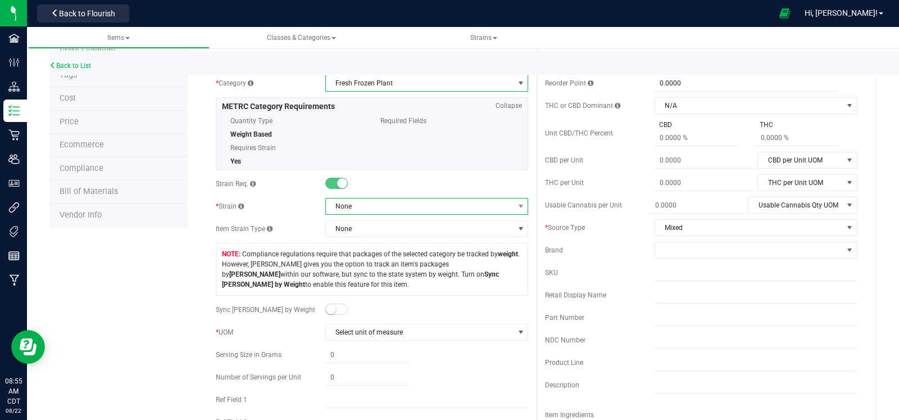
click at [377, 205] on span "None" at bounding box center [420, 206] width 188 height 16
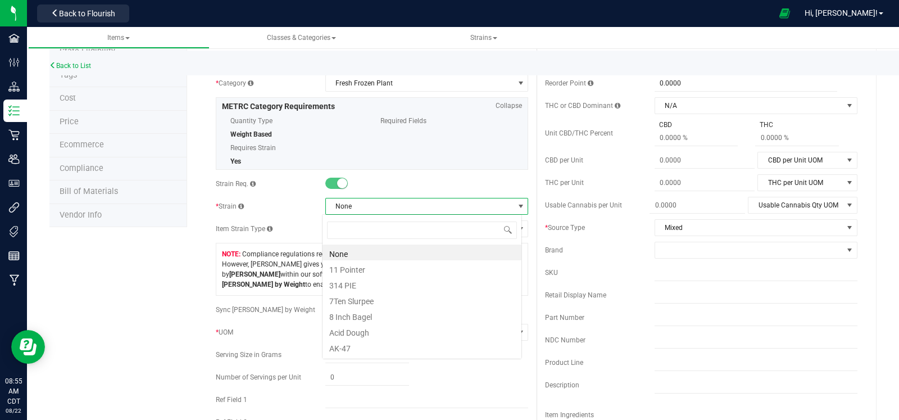
scroll to position [16, 200]
type input "durban"
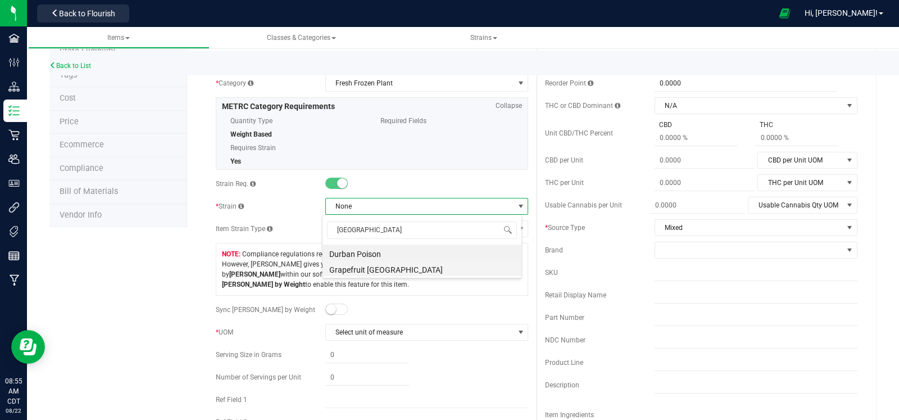
click at [364, 262] on li "Grapefruit Durban" at bounding box center [422, 268] width 199 height 16
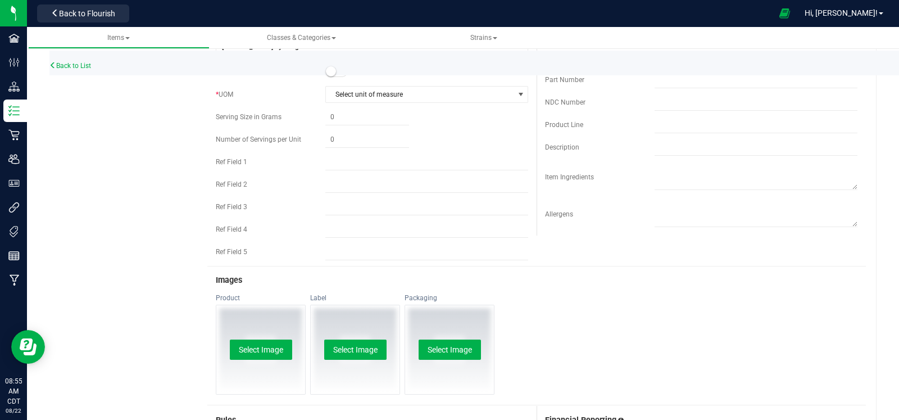
scroll to position [317, 0]
click at [350, 101] on span "Select unit of measure" at bounding box center [420, 93] width 188 height 16
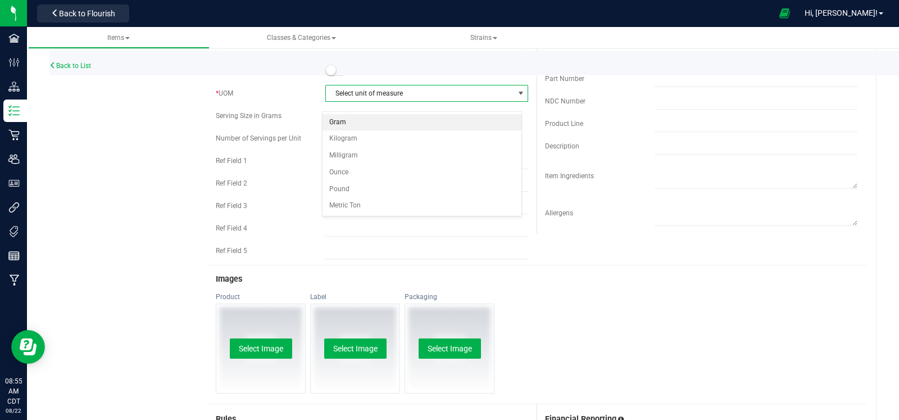
click at [349, 117] on li "Gram" at bounding box center [422, 122] width 199 height 17
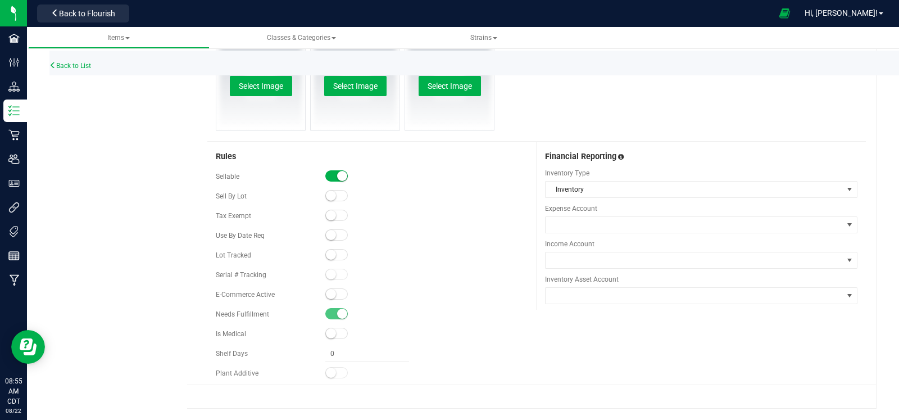
scroll to position [588, 0]
click at [333, 170] on div "Sellable" at bounding box center [372, 176] width 312 height 17
drag, startPoint x: 330, startPoint y: 253, endPoint x: 337, endPoint y: 243, distance: 12.2
click at [330, 254] on small at bounding box center [331, 255] width 10 height 10
click at [330, 179] on span at bounding box center [336, 175] width 22 height 11
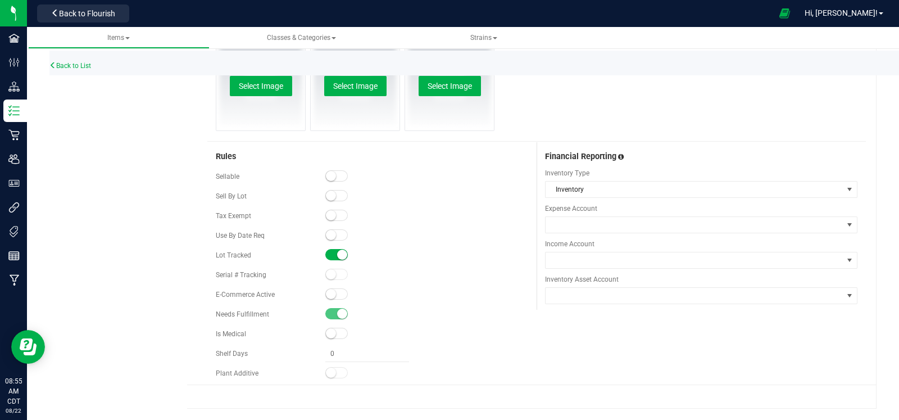
scroll to position [0, 0]
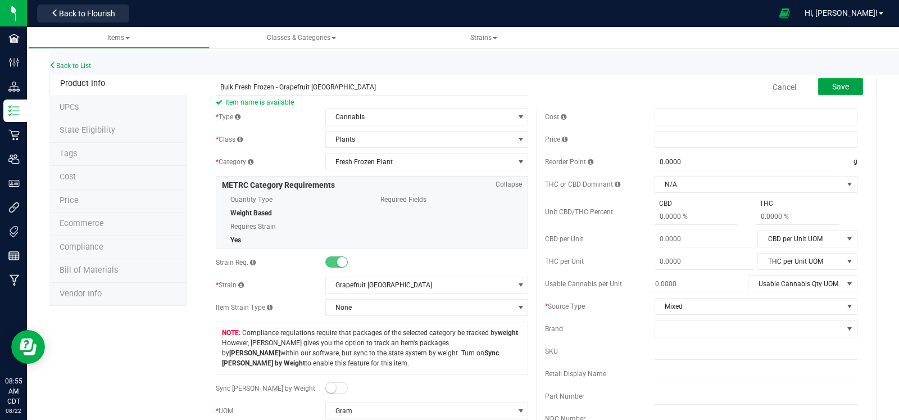
click at [834, 85] on span "Save" at bounding box center [840, 86] width 17 height 9
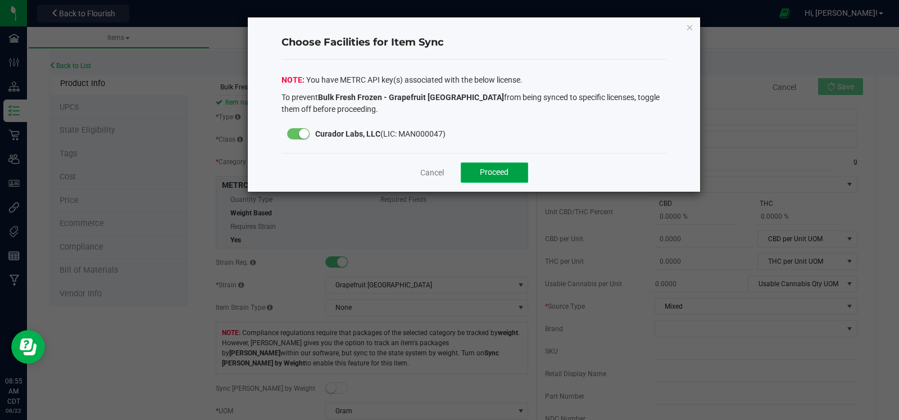
click at [508, 167] on span "Proceed" at bounding box center [494, 171] width 29 height 9
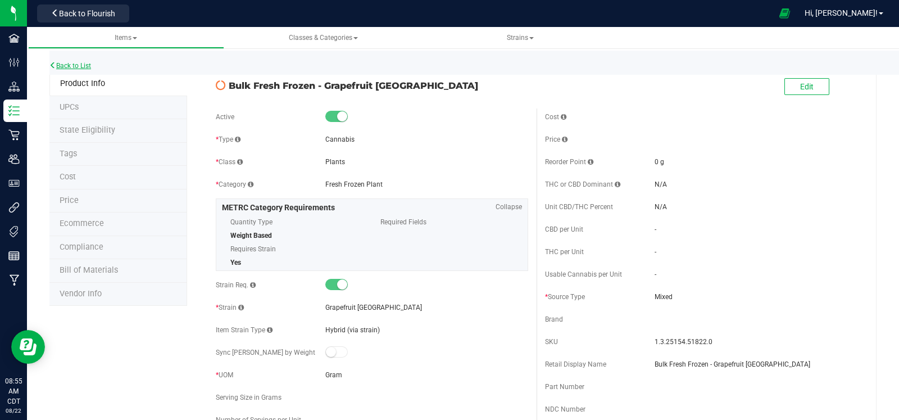
click at [70, 65] on link "Back to List" at bounding box center [70, 66] width 42 height 8
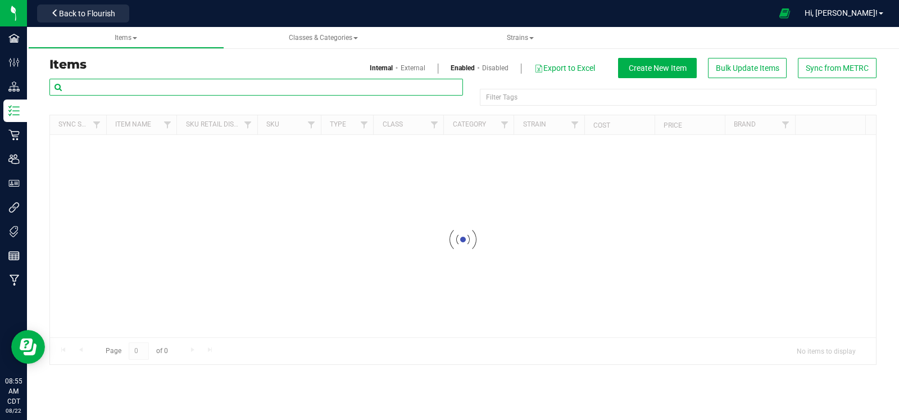
click at [195, 93] on input "text" at bounding box center [256, 87] width 414 height 17
click at [94, 87] on input "grapefuirt durban" at bounding box center [256, 87] width 414 height 17
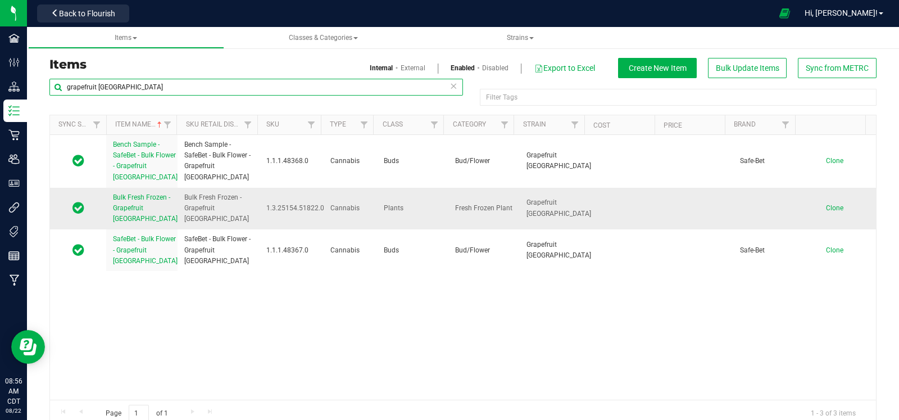
type input "grapefruit durban"
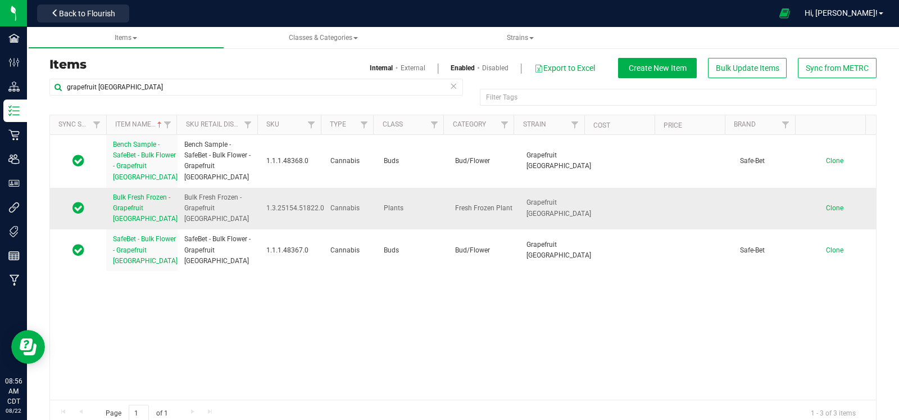
click at [826, 209] on span "Clone" at bounding box center [834, 208] width 17 height 8
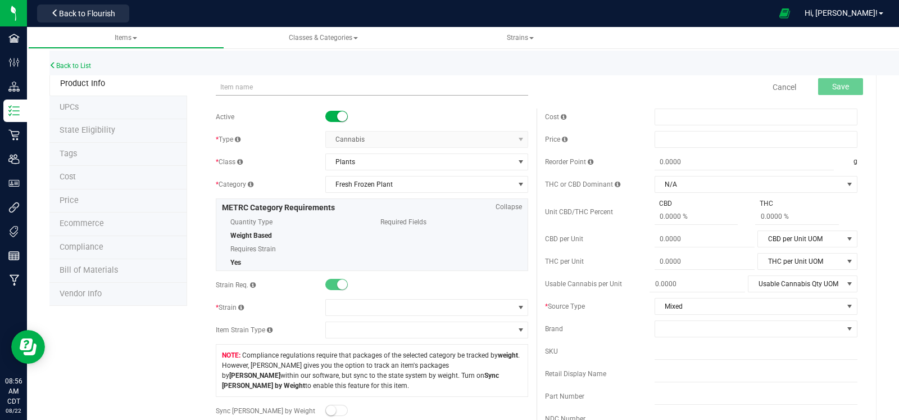
click at [346, 87] on input "text" at bounding box center [372, 87] width 312 height 17
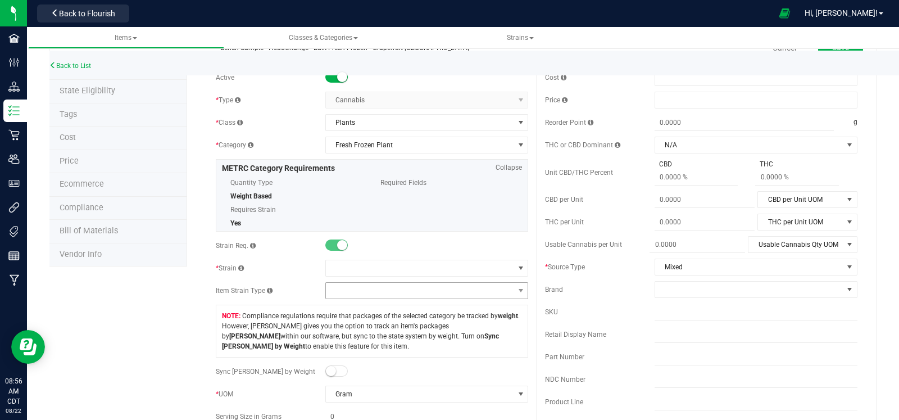
scroll to position [89, 0]
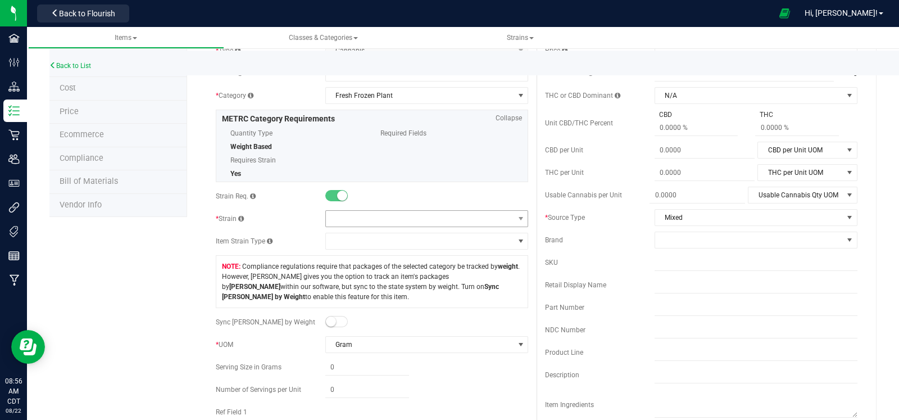
type input "Bench Sample - HeadChange - Bulk Fresh Frozen - Grapefruit Durban"
click at [474, 220] on span at bounding box center [420, 219] width 188 height 16
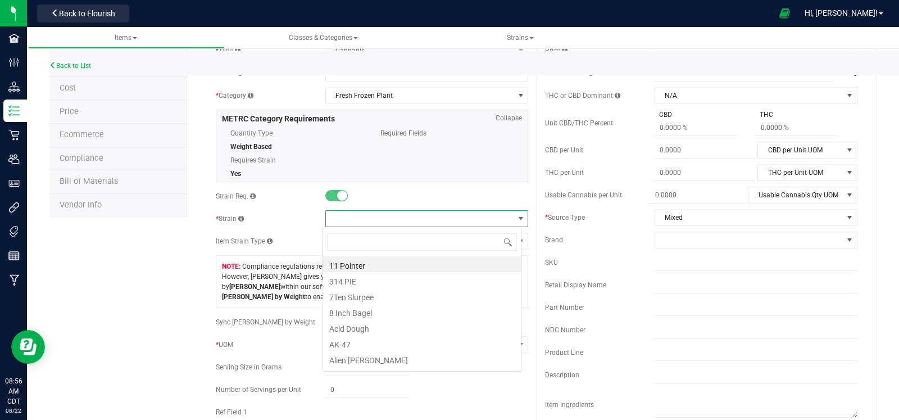
scroll to position [16, 200]
type input "durban"
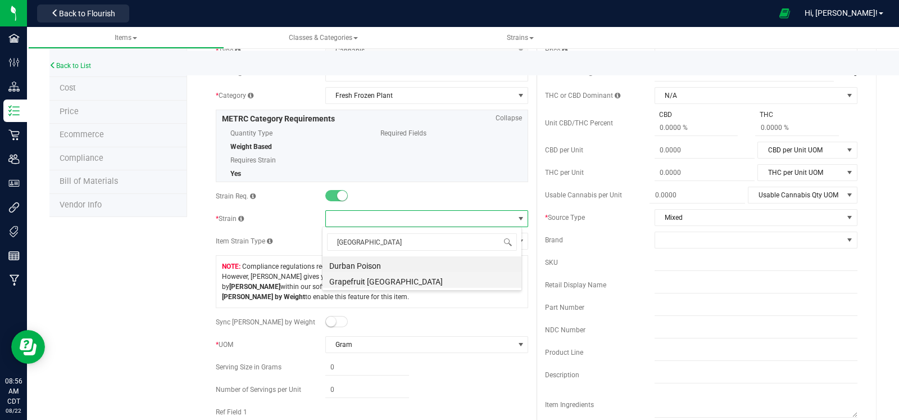
click at [424, 279] on li "Grapefruit Durban" at bounding box center [422, 280] width 199 height 16
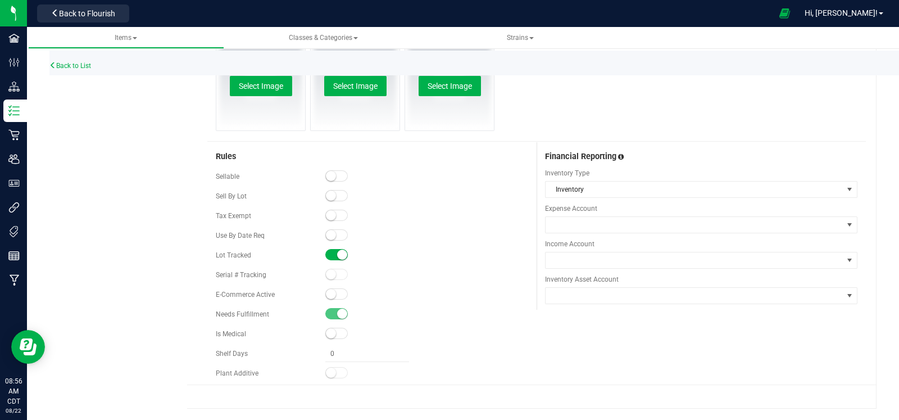
scroll to position [0, 0]
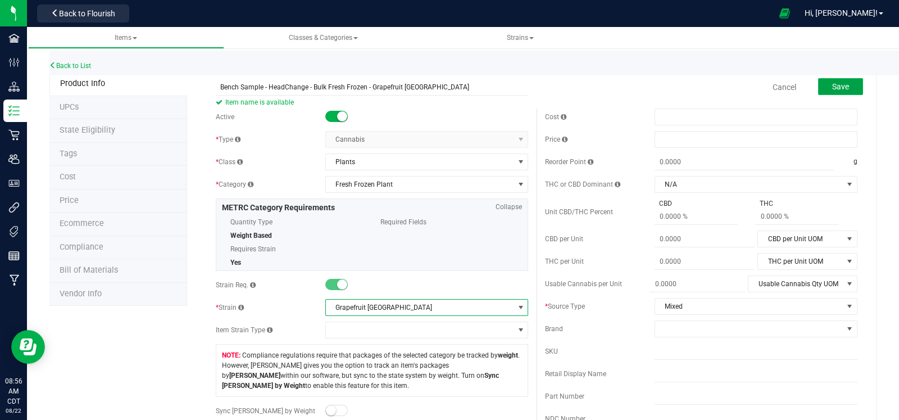
click at [832, 83] on span "Save" at bounding box center [840, 86] width 17 height 9
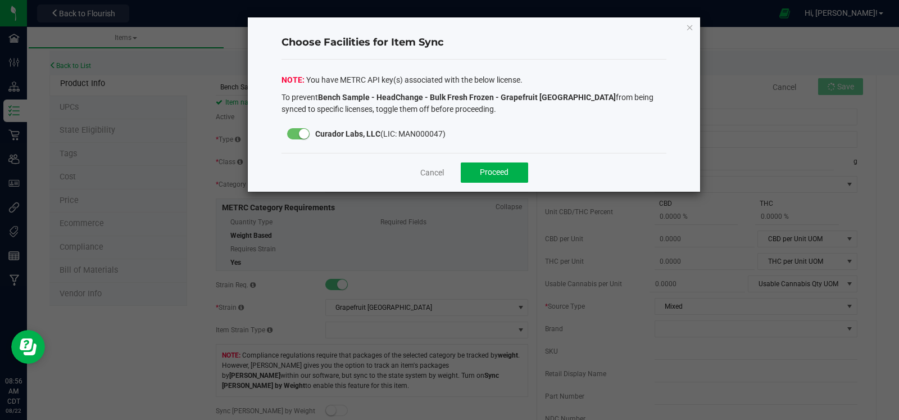
click at [482, 157] on div "Cancel Proceed" at bounding box center [474, 172] width 385 height 39
click at [484, 169] on span "Proceed" at bounding box center [494, 171] width 29 height 9
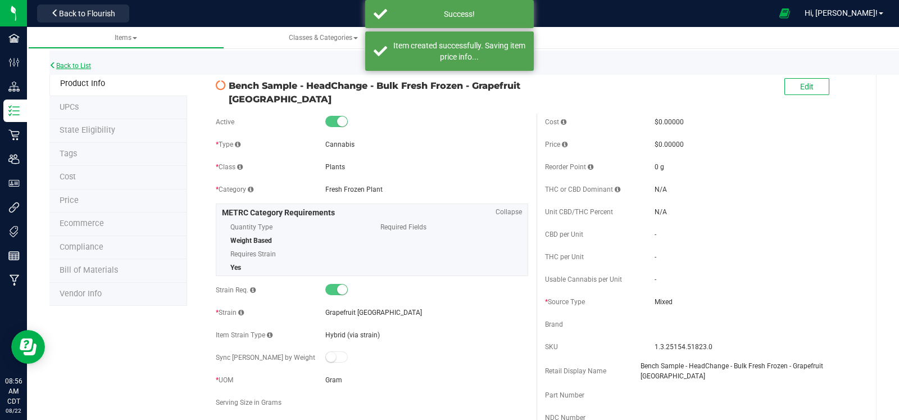
click at [80, 64] on link "Back to List" at bounding box center [70, 66] width 42 height 8
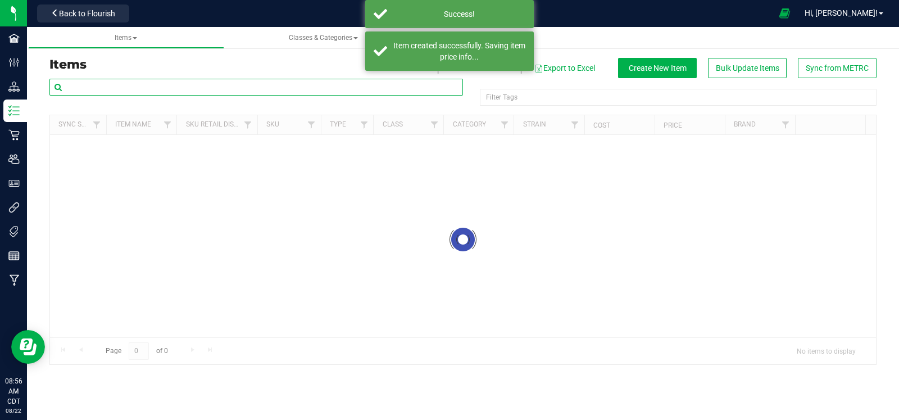
click at [173, 88] on input "text" at bounding box center [256, 87] width 414 height 17
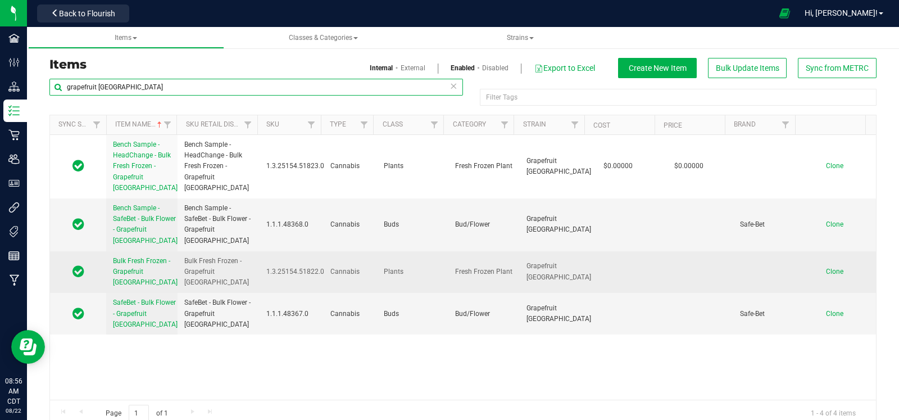
type input "grapefruit durban"
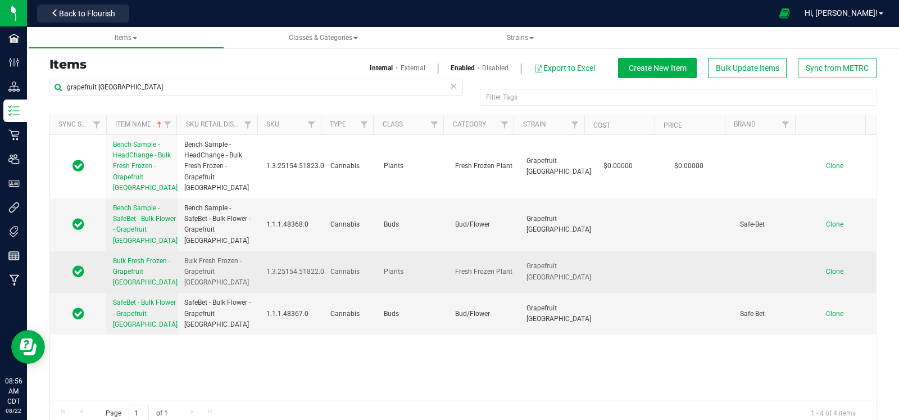
click at [826, 273] on span "Clone" at bounding box center [834, 271] width 17 height 8
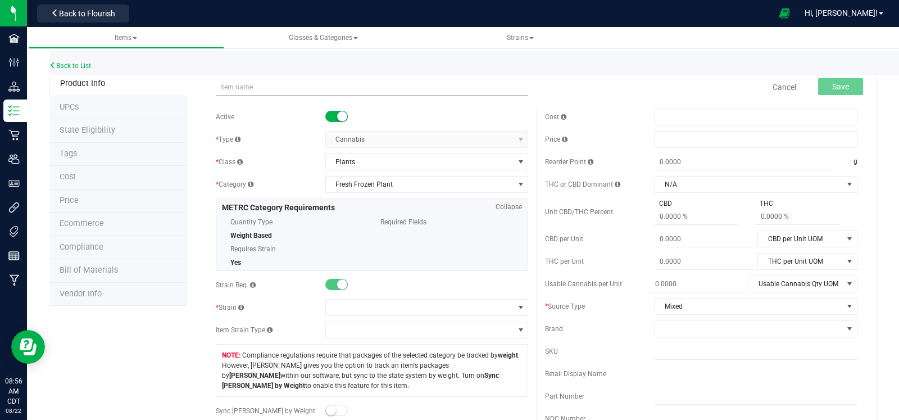
click at [295, 92] on input "text" at bounding box center [372, 87] width 312 height 17
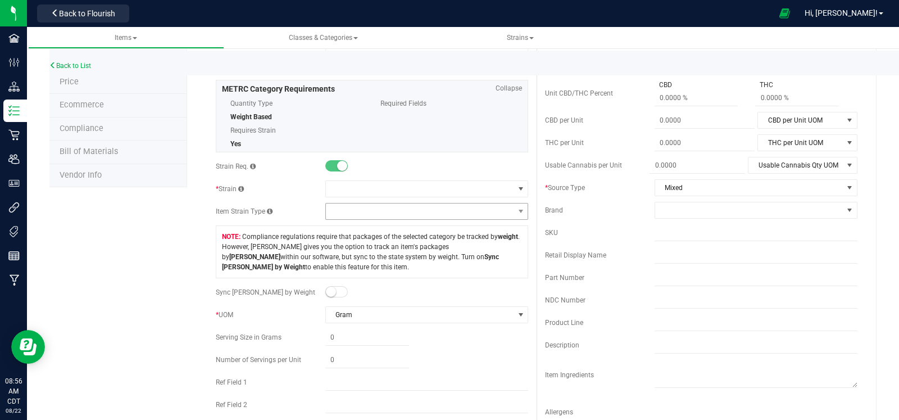
scroll to position [124, 0]
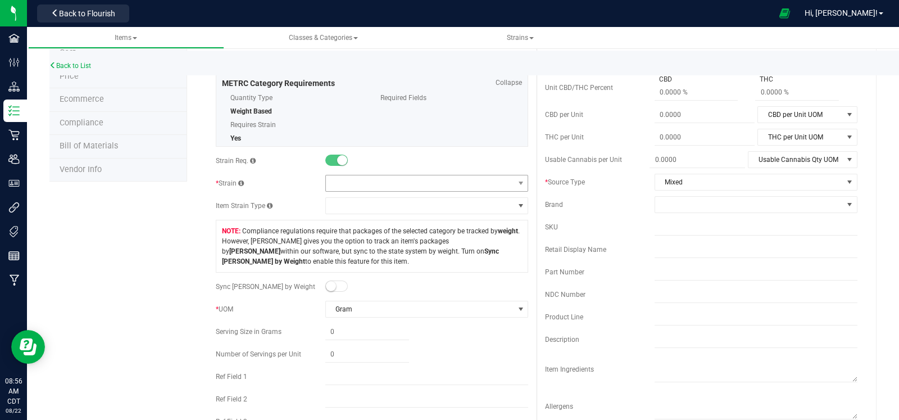
type input "FreshFrozen - WTS - Grapefruit Durban"
click at [382, 184] on span at bounding box center [420, 183] width 188 height 16
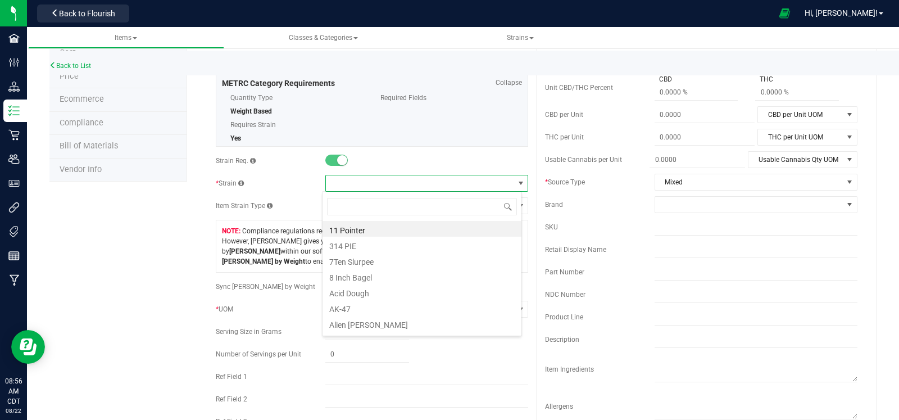
scroll to position [16, 200]
type input "durban"
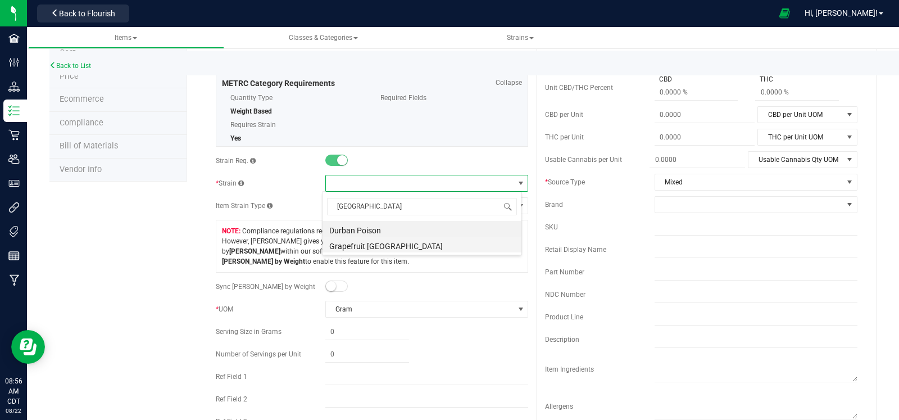
click at [397, 242] on li "Grapefruit Durban" at bounding box center [422, 245] width 199 height 16
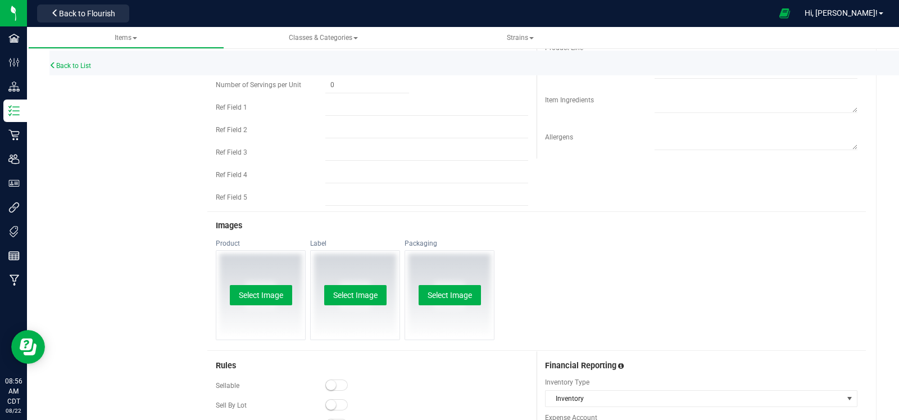
scroll to position [0, 0]
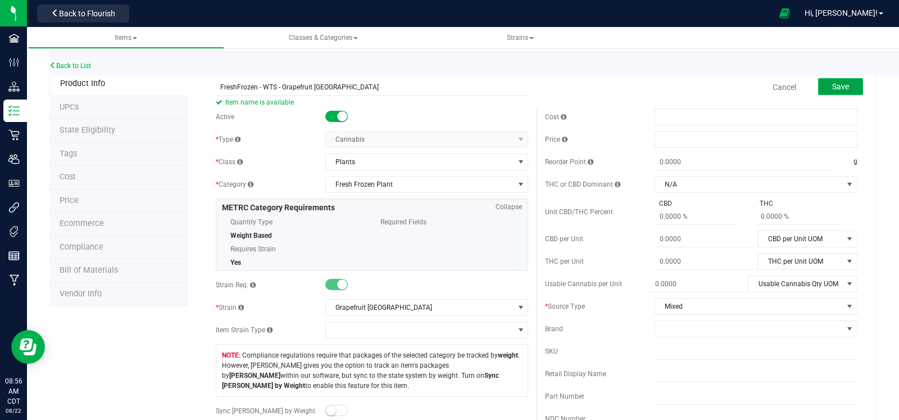
click at [839, 83] on button "Save" at bounding box center [840, 86] width 45 height 17
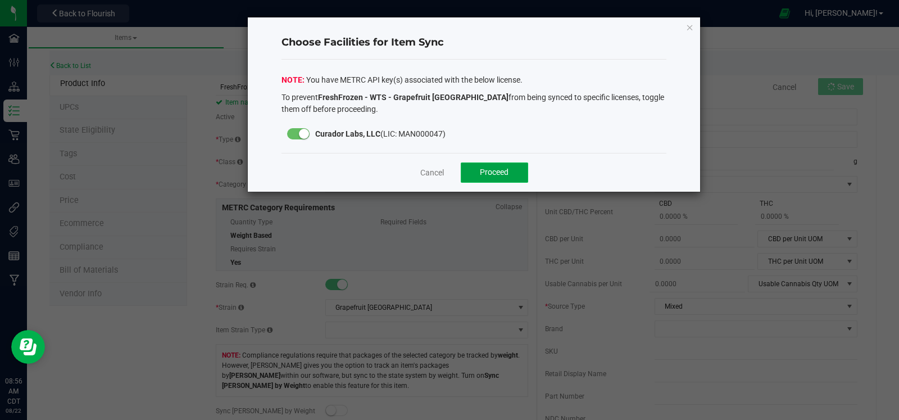
click at [505, 173] on span "Proceed" at bounding box center [494, 171] width 29 height 9
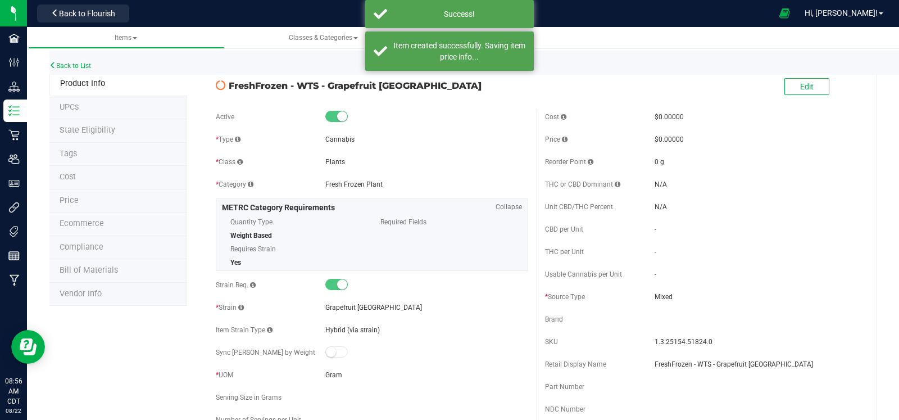
click at [74, 58] on div "Back to List" at bounding box center [498, 63] width 899 height 24
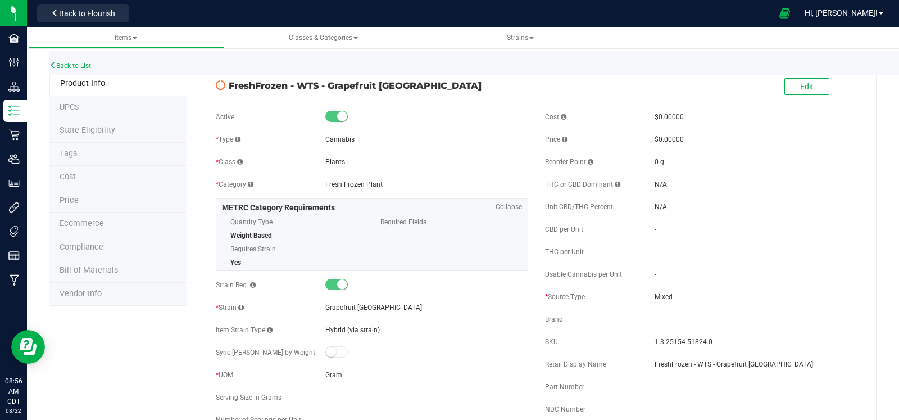
click at [67, 65] on link "Back to List" at bounding box center [70, 66] width 42 height 8
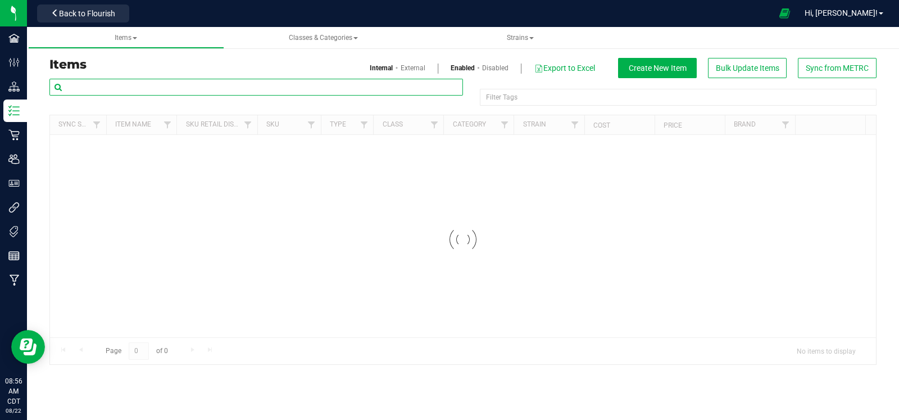
click at [117, 83] on input "text" at bounding box center [256, 87] width 414 height 17
click at [98, 88] on input "grapefuirt durban" at bounding box center [256, 87] width 414 height 17
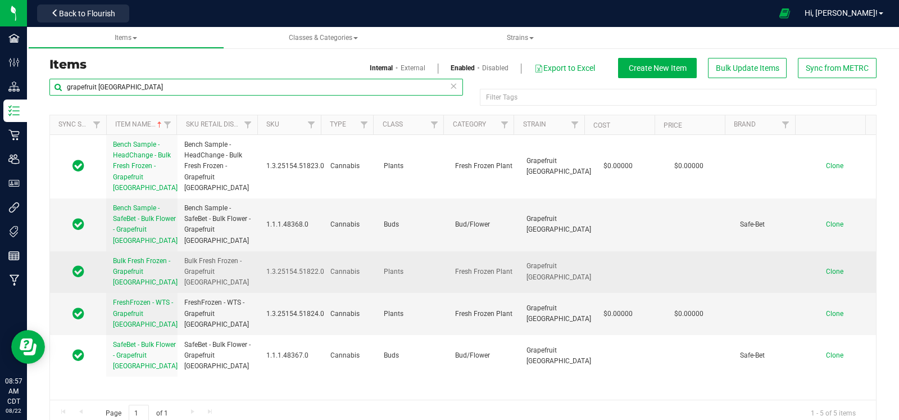
type input "grapefruit durban"
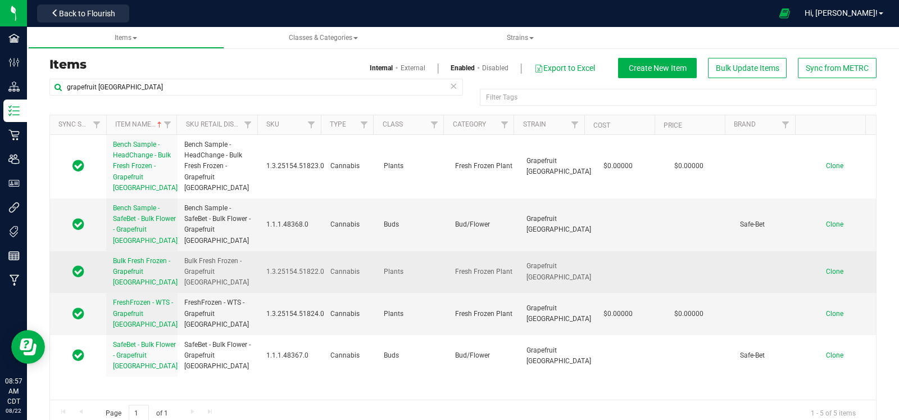
click at [826, 272] on span "Clone" at bounding box center [834, 271] width 17 height 8
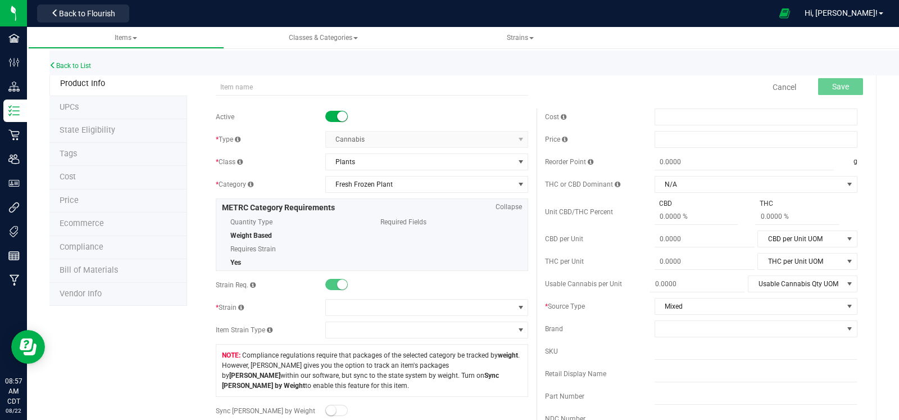
click at [351, 97] on div "Cancel Save" at bounding box center [536, 87] width 659 height 28
click at [350, 86] on input "text" at bounding box center [372, 87] width 312 height 17
paste input "HeadChange - Bulk Fresh Frozen - BHO - Grapefruit Durban"
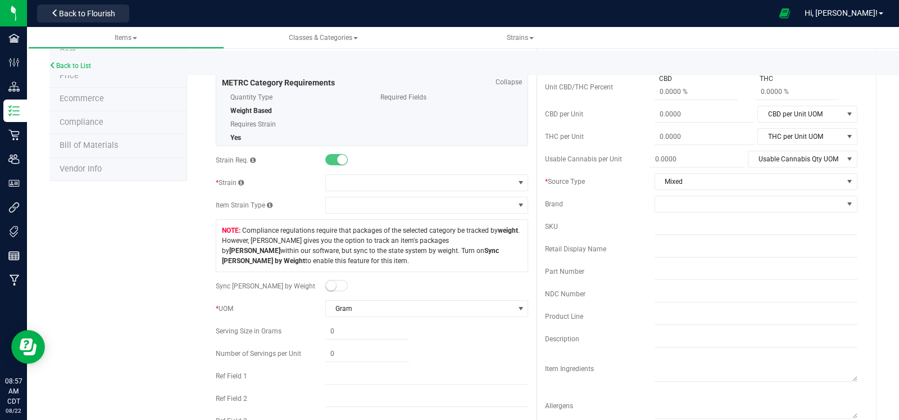
scroll to position [125, 0]
type input "HeadChange - Bulk Fresh Frozen - BHO - Grapefruit Durban"
click at [374, 183] on span at bounding box center [420, 182] width 188 height 16
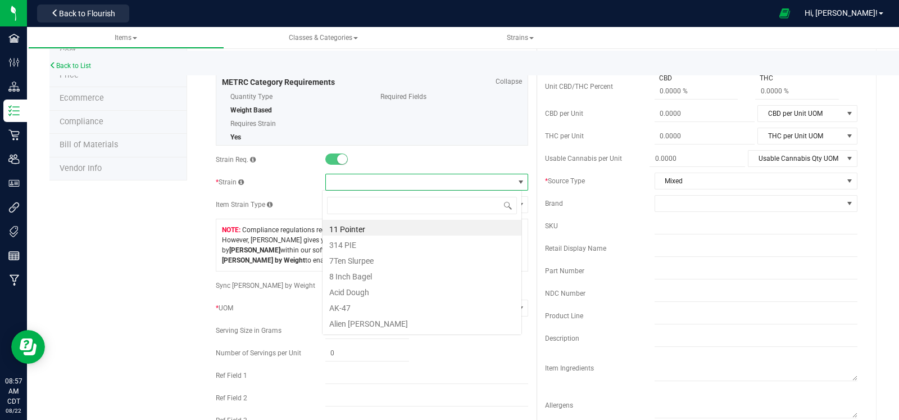
scroll to position [16, 200]
type input "grapefruit durba"
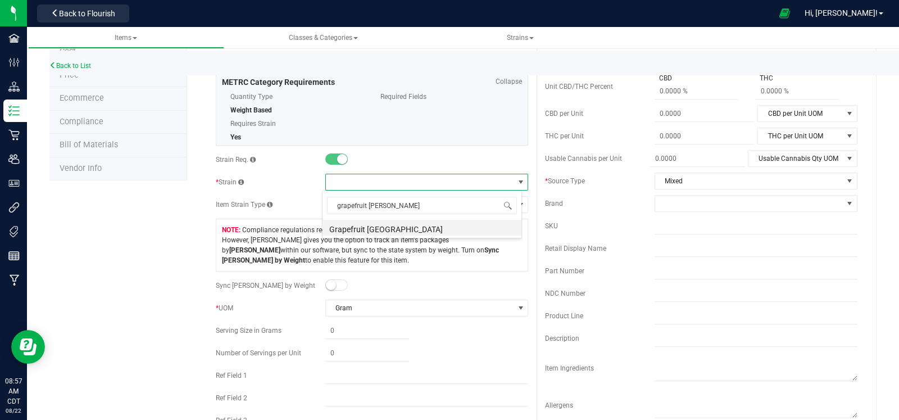
click at [404, 234] on li "Grapefruit Durban" at bounding box center [422, 228] width 199 height 16
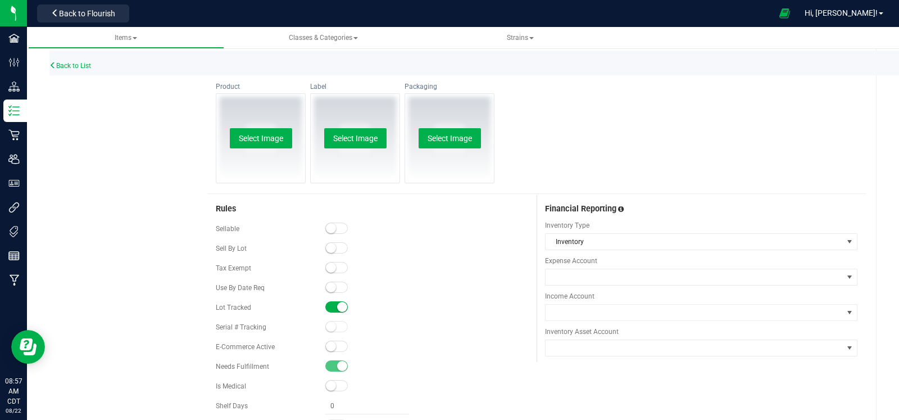
scroll to position [0, 0]
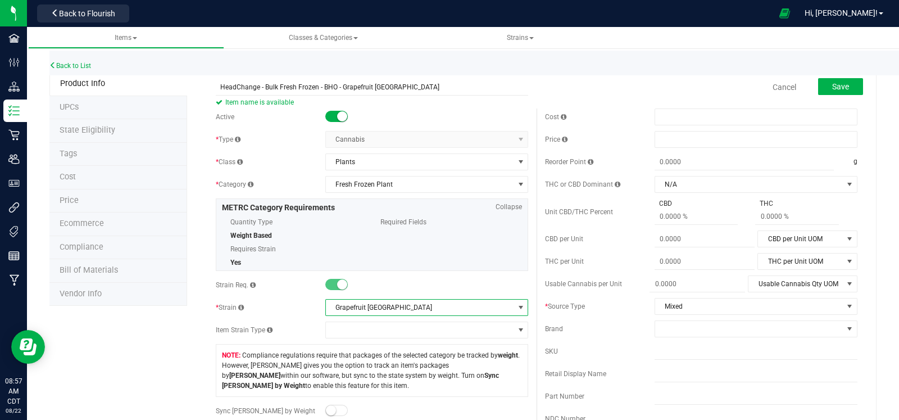
click at [820, 96] on div "Save" at bounding box center [832, 87] width 62 height 23
click at [832, 84] on span "Save" at bounding box center [840, 86] width 17 height 9
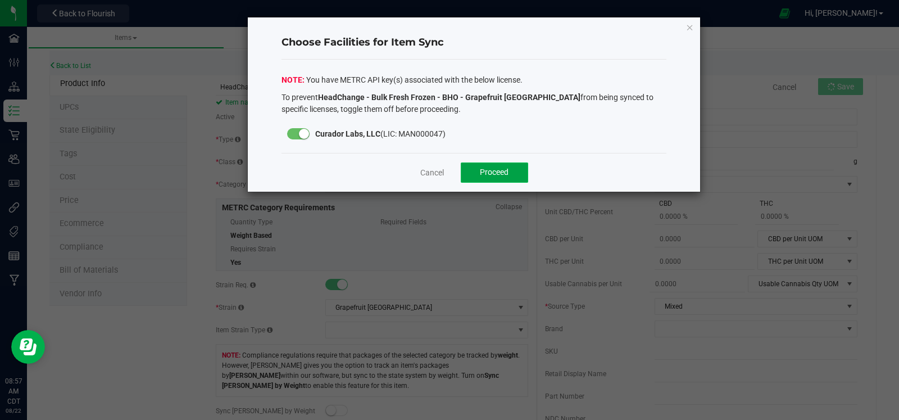
click at [500, 176] on span "Proceed" at bounding box center [494, 171] width 29 height 9
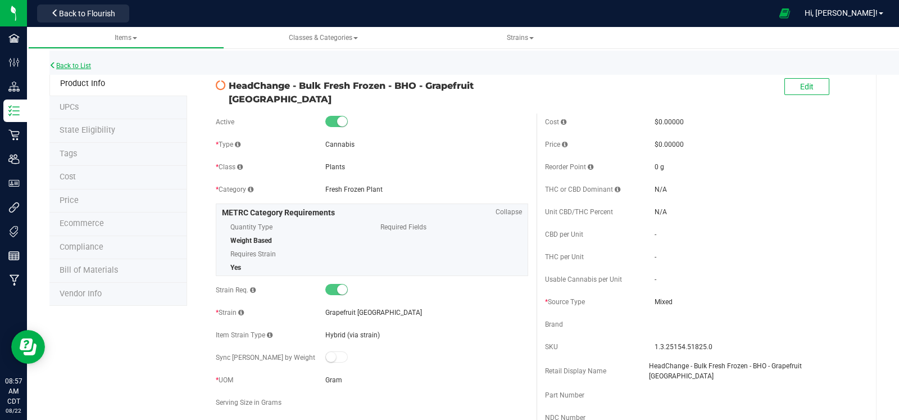
click at [79, 69] on link "Back to List" at bounding box center [70, 66] width 42 height 8
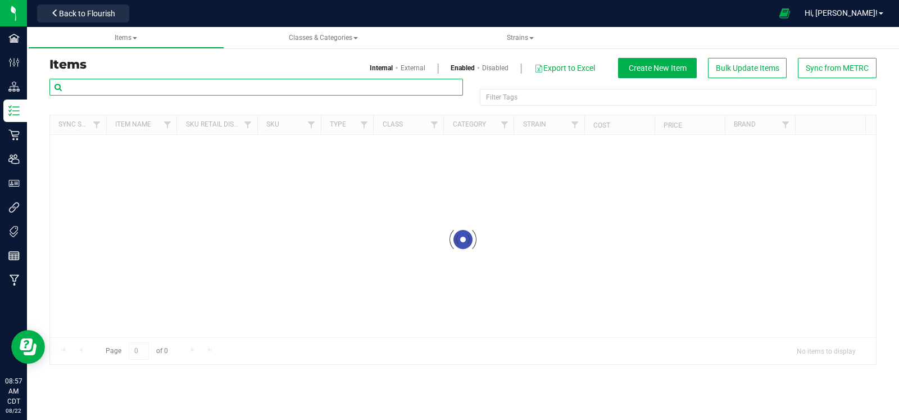
click at [244, 93] on input "text" at bounding box center [256, 87] width 414 height 17
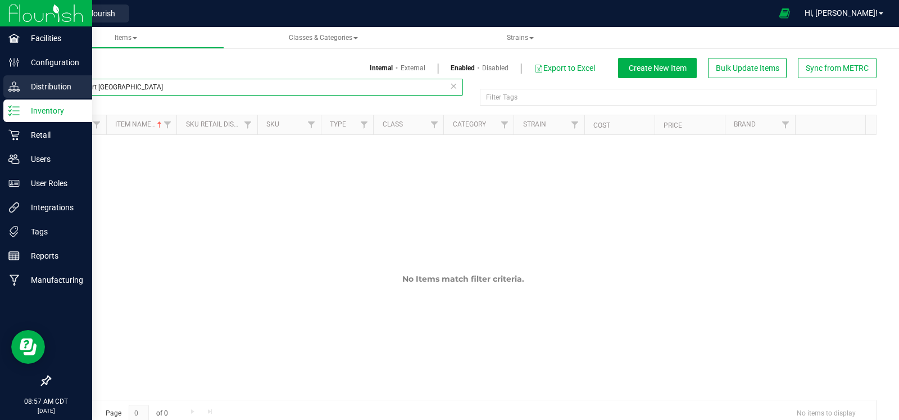
drag, startPoint x: 157, startPoint y: 87, endPoint x: 0, endPoint y: 88, distance: 157.3
click at [0, 88] on div "Facilities Configuration Distribution Inventory Retail Users User Roles Integra…" at bounding box center [449, 210] width 899 height 420
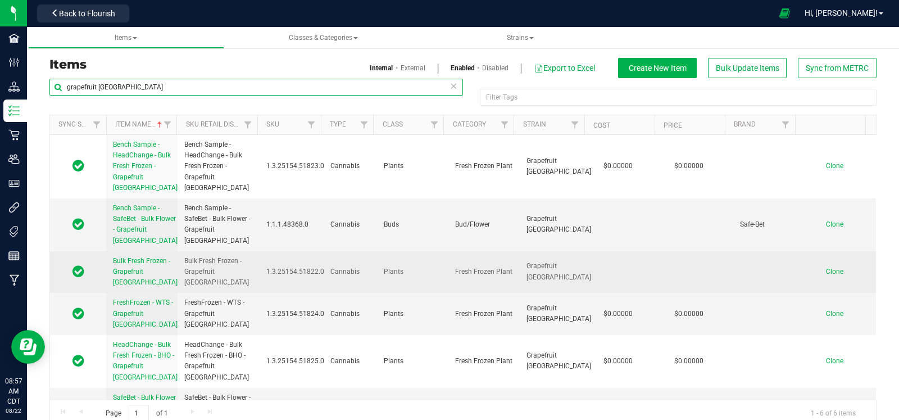
type input "grapefruit durban"
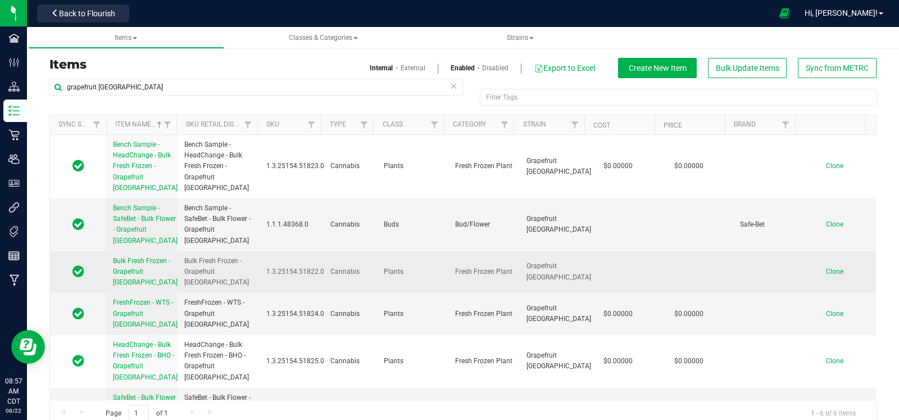
click at [826, 267] on span "Clone" at bounding box center [834, 271] width 17 height 8
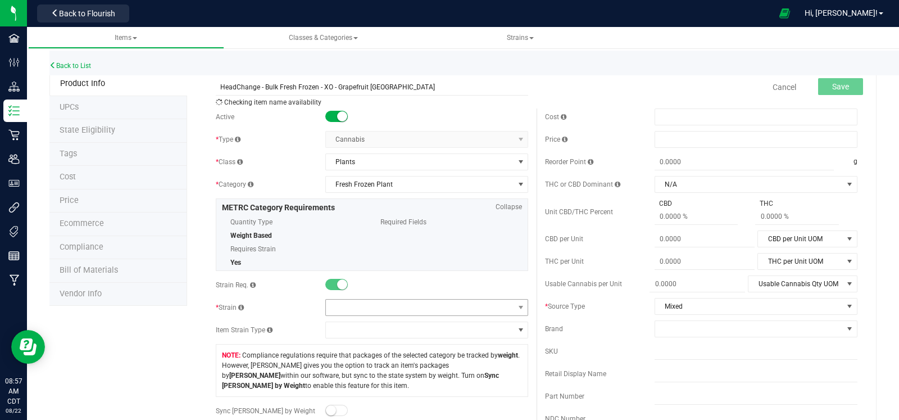
type input "HeadChange - Bulk Fresh Frozen - XO - Grapefruit Durban"
click at [374, 302] on span at bounding box center [420, 308] width 188 height 16
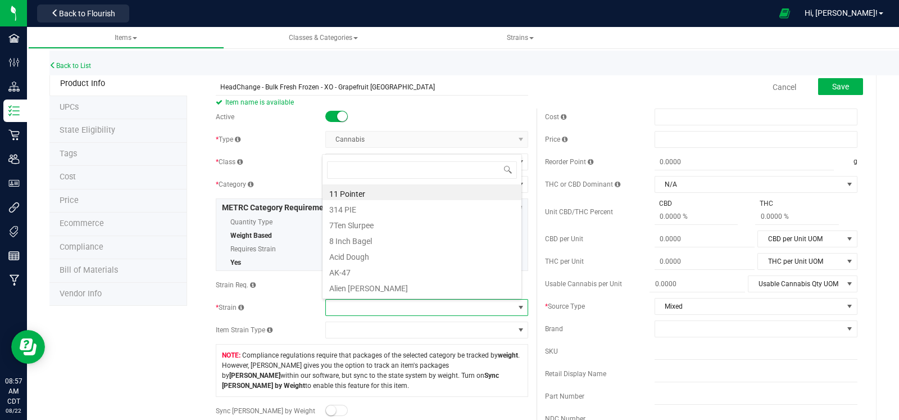
scroll to position [16, 197]
type input "durba"
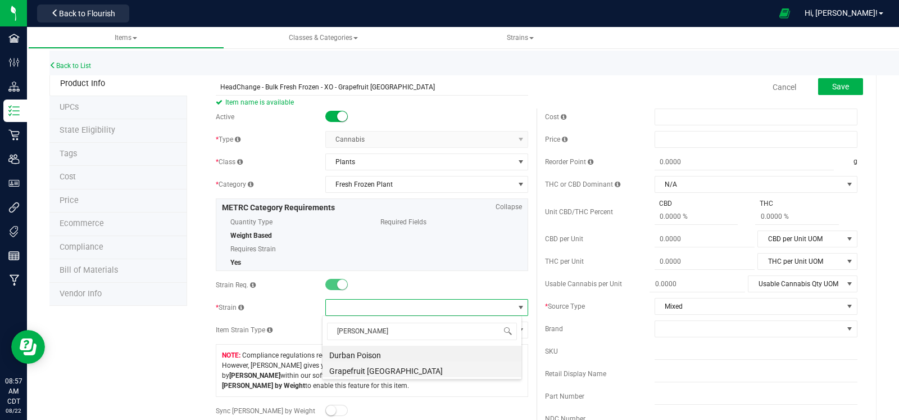
click at [377, 372] on li "Grapefruit Durban" at bounding box center [422, 369] width 199 height 16
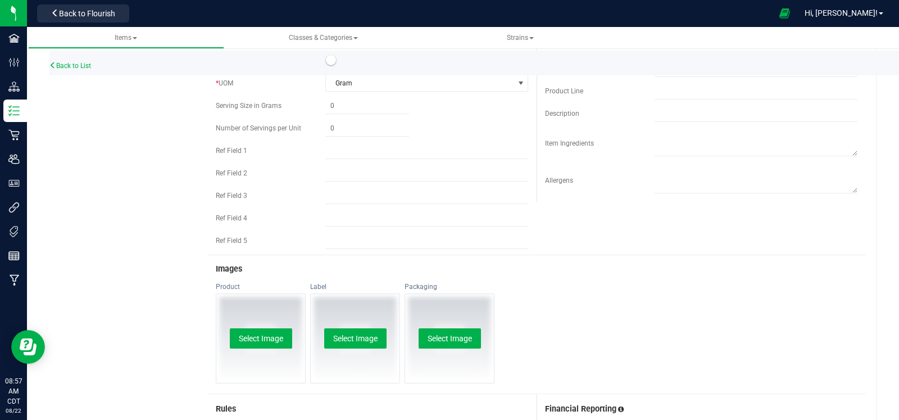
scroll to position [0, 0]
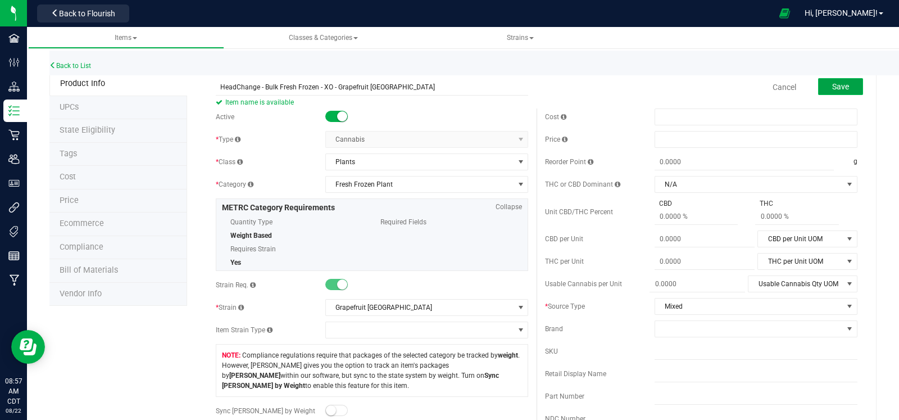
click at [832, 84] on span "Save" at bounding box center [840, 86] width 17 height 9
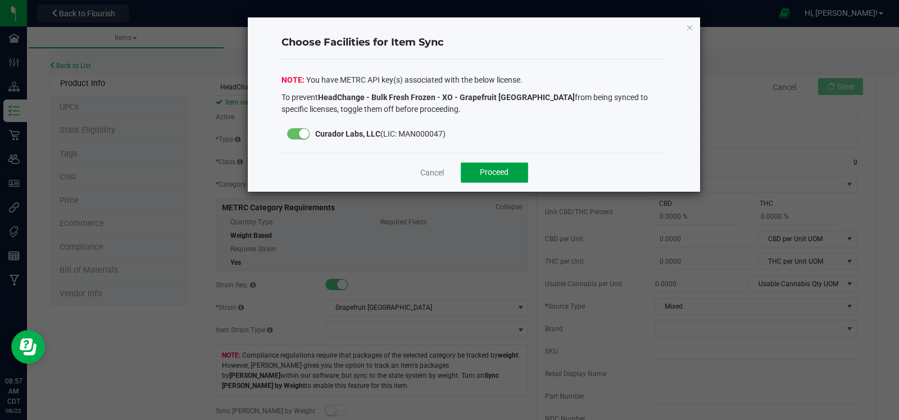
click at [510, 171] on button "Proceed" at bounding box center [494, 172] width 67 height 20
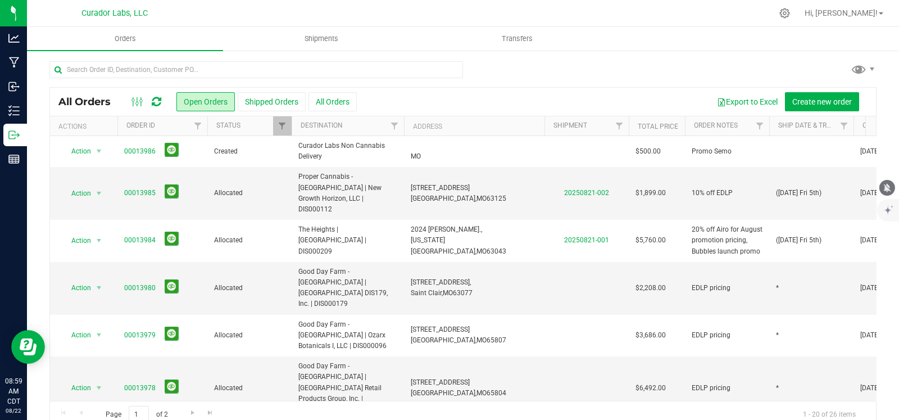
click at [888, 192] on icon "mute" at bounding box center [887, 188] width 10 height 10
click at [560, 64] on div at bounding box center [462, 74] width 827 height 26
